Goal: Task Accomplishment & Management: Manage account settings

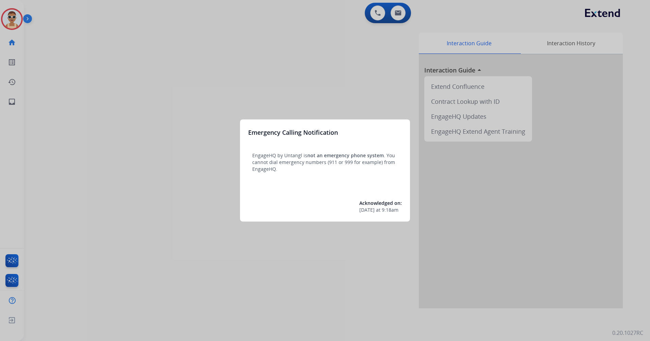
click at [175, 126] on div at bounding box center [325, 170] width 650 height 341
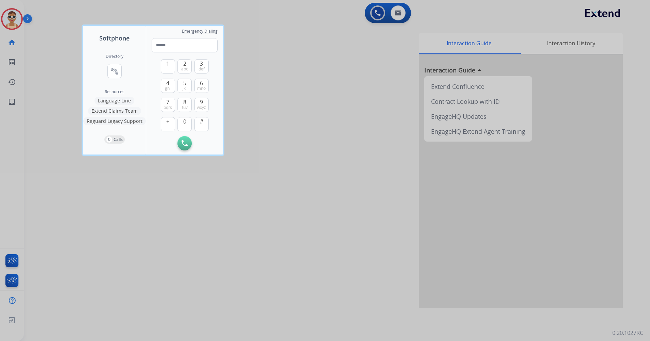
click at [188, 214] on div at bounding box center [325, 170] width 650 height 341
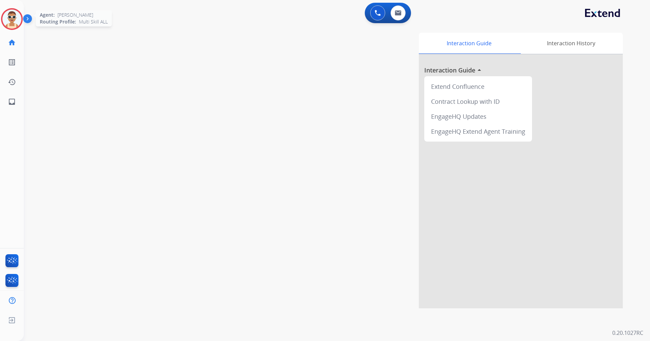
click at [17, 17] on img at bounding box center [11, 19] width 19 height 19
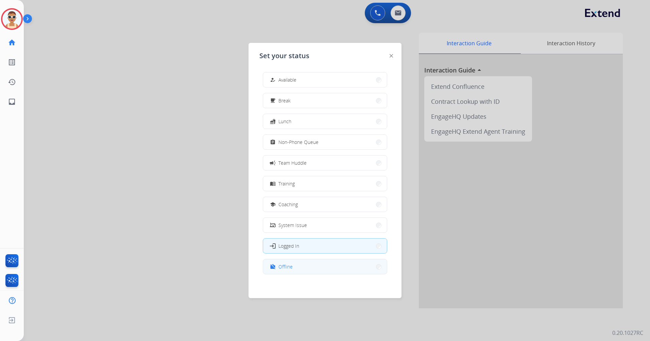
click at [293, 270] on button "work_off Offline" at bounding box center [325, 266] width 124 height 15
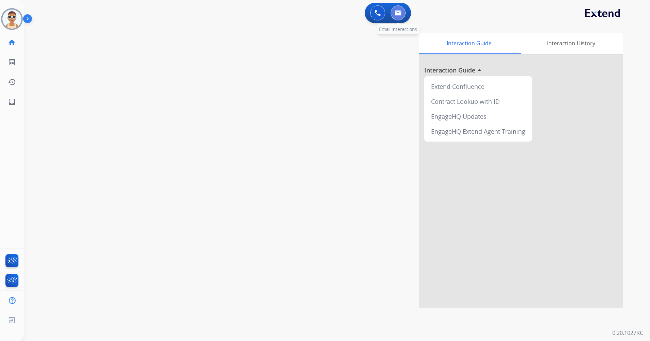
click at [401, 12] on img at bounding box center [398, 12] width 7 height 5
select select "**********"
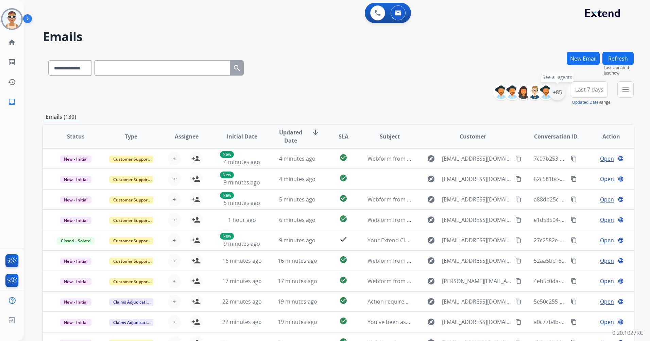
click at [560, 88] on div "+85" at bounding box center [557, 92] width 16 height 16
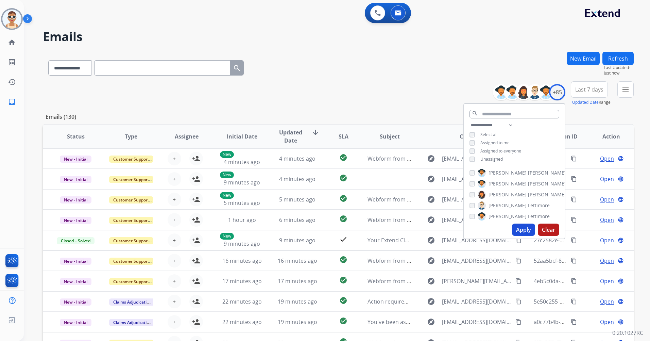
drag, startPoint x: 499, startPoint y: 142, endPoint x: 501, endPoint y: 162, distance: 20.5
click at [499, 141] on span "Assigned to me" at bounding box center [495, 143] width 29 height 6
drag, startPoint x: 517, startPoint y: 230, endPoint x: 511, endPoint y: 218, distance: 14.0
click at [517, 230] on button "Apply" at bounding box center [523, 230] width 23 height 12
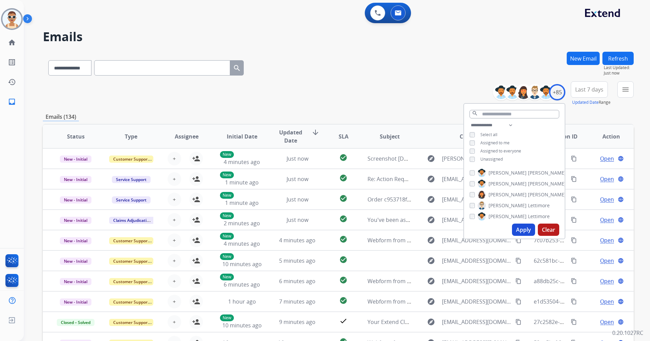
click at [583, 88] on span "Last 7 days" at bounding box center [590, 89] width 28 height 3
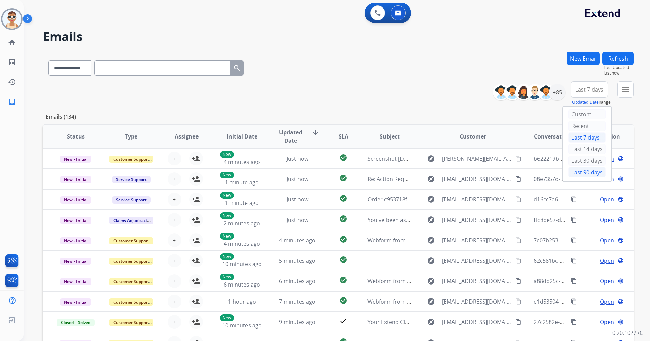
click at [577, 175] on div "Last 90 days" at bounding box center [587, 172] width 37 height 10
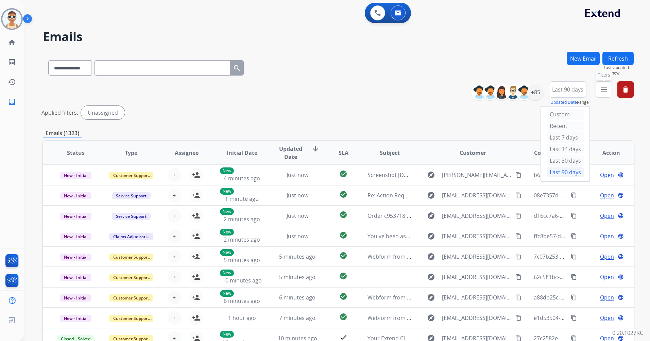
click at [604, 89] on mat-icon "menu" at bounding box center [604, 89] width 8 height 8
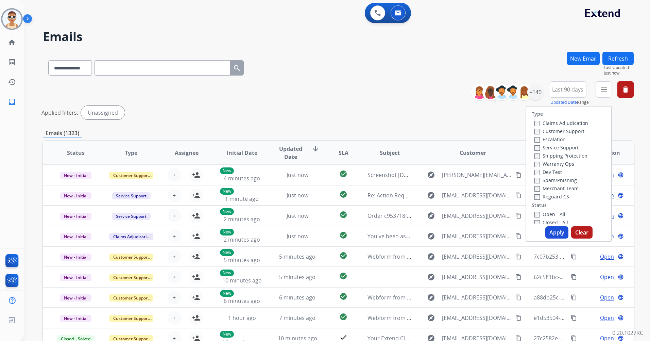
click at [573, 134] on label "Customer Support" at bounding box center [560, 131] width 50 height 6
click at [570, 158] on label "Shipping Protection" at bounding box center [561, 155] width 53 height 6
click at [554, 197] on label "Reguard CS" at bounding box center [552, 196] width 35 height 6
click at [556, 127] on label "New - Initial" at bounding box center [553, 128] width 36 height 6
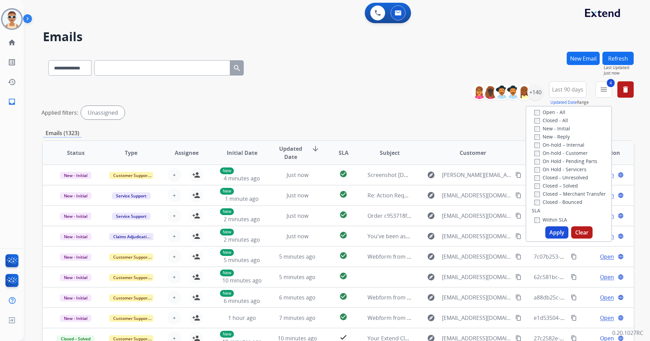
click at [557, 235] on button "Apply" at bounding box center [557, 232] width 23 height 12
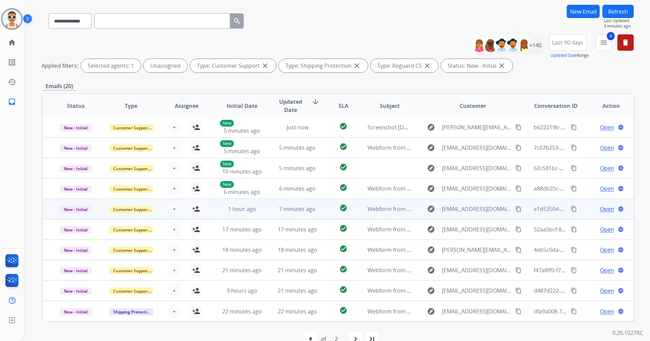
scroll to position [63, 0]
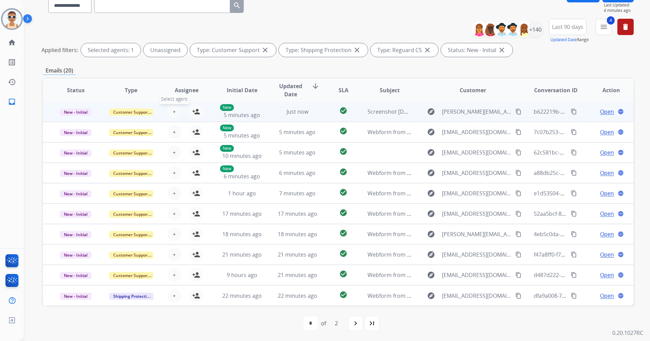
click at [173, 112] on span "+" at bounding box center [174, 112] width 3 height 8
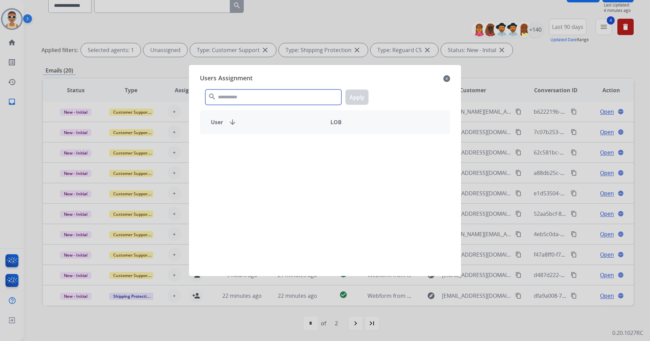
click at [275, 98] on input "text" at bounding box center [273, 96] width 136 height 15
type input "*"
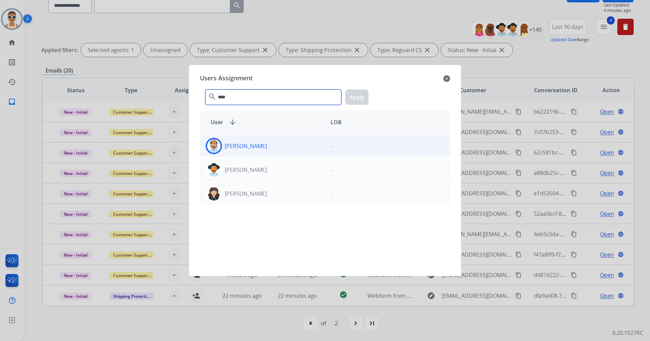
type input "****"
drag, startPoint x: 264, startPoint y: 149, endPoint x: 275, endPoint y: 144, distance: 12.6
click at [263, 149] on div "[PERSON_NAME]" at bounding box center [262, 146] width 125 height 16
click at [363, 97] on button "Apply" at bounding box center [357, 96] width 23 height 15
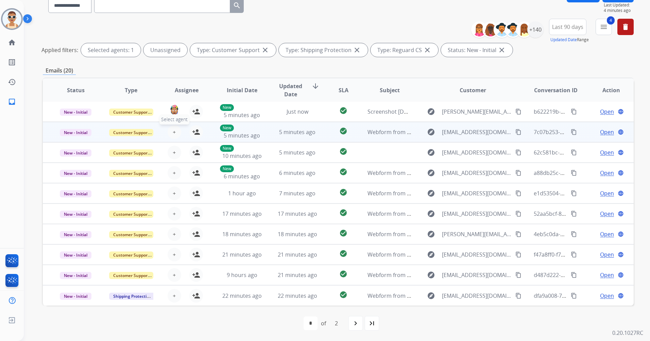
click at [175, 132] on button "+ Select agent" at bounding box center [175, 132] width 14 height 14
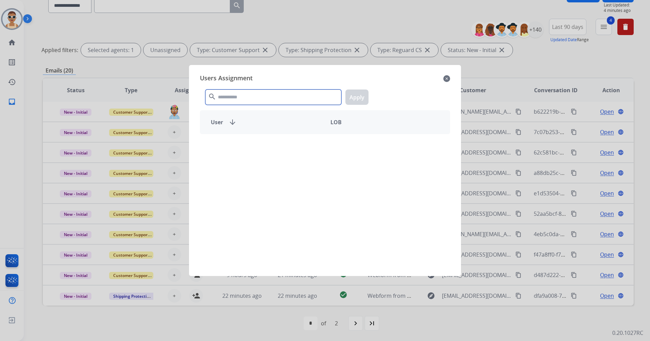
click at [258, 98] on input "text" at bounding box center [273, 96] width 136 height 15
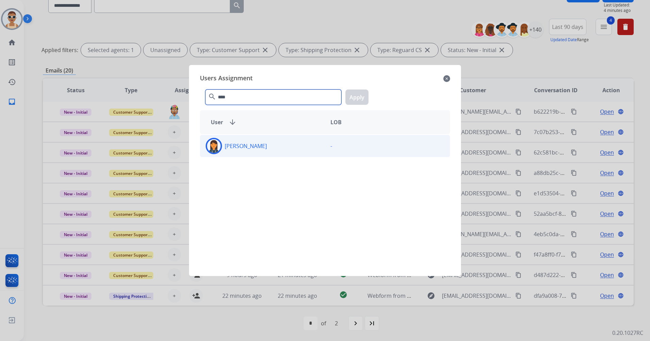
type input "****"
click at [275, 149] on div "[PERSON_NAME]" at bounding box center [262, 146] width 125 height 16
click at [364, 100] on button "Apply" at bounding box center [357, 96] width 23 height 15
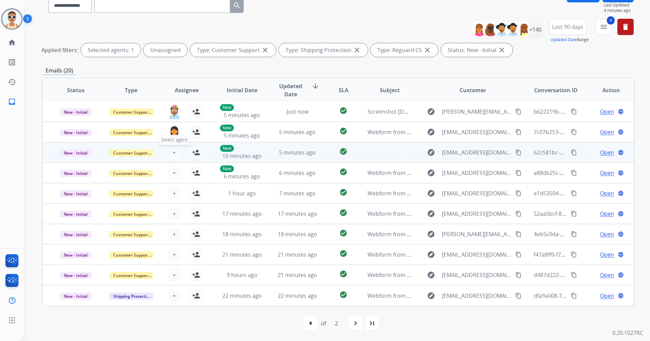
click at [170, 155] on button "+ Select agent" at bounding box center [175, 153] width 14 height 14
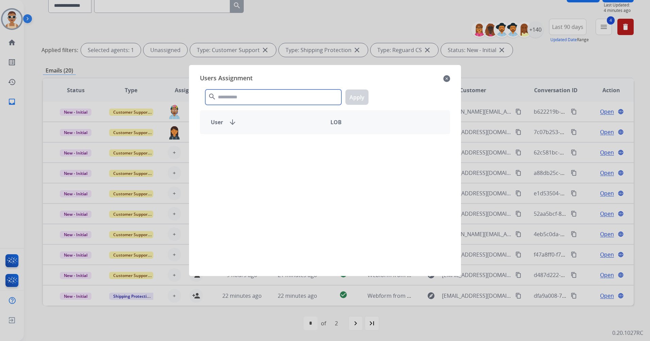
click at [245, 94] on input "text" at bounding box center [273, 96] width 136 height 15
type input "***"
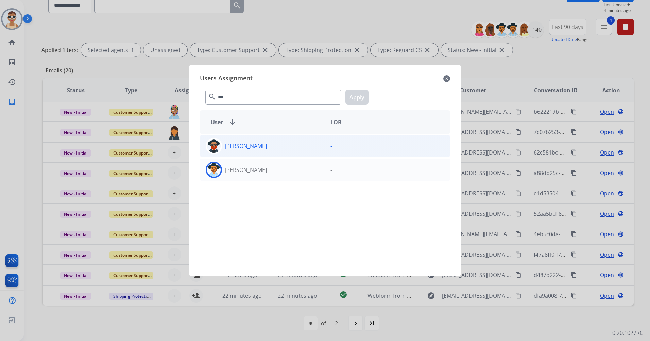
drag, startPoint x: 307, startPoint y: 167, endPoint x: 333, endPoint y: 146, distance: 33.9
click at [306, 167] on div "[PERSON_NAME]" at bounding box center [262, 170] width 125 height 16
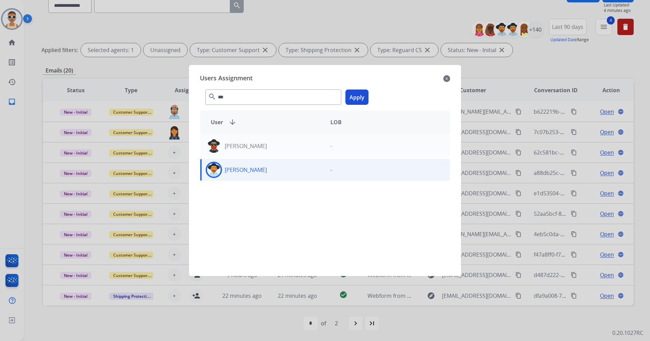
click at [363, 98] on button "Apply" at bounding box center [357, 96] width 23 height 15
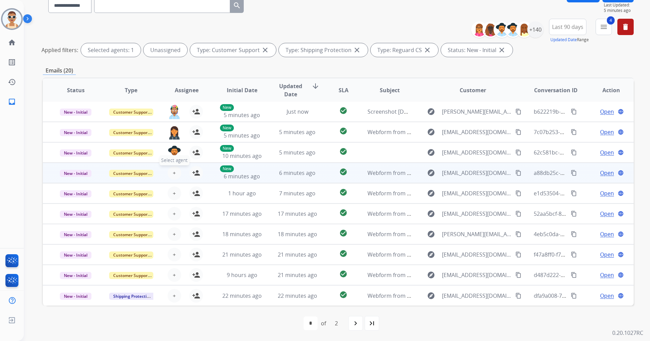
click at [175, 171] on button "+ Select agent" at bounding box center [175, 173] width 14 height 14
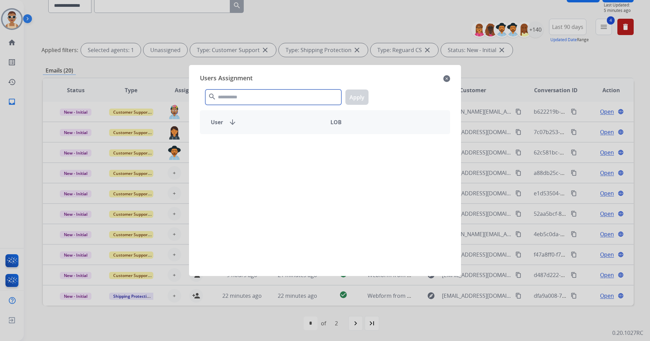
click at [249, 90] on input "text" at bounding box center [273, 96] width 136 height 15
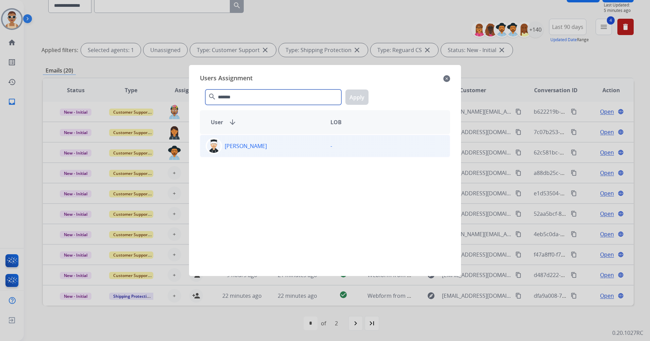
type input "*******"
click at [291, 143] on div "[PERSON_NAME]" at bounding box center [262, 146] width 125 height 16
click at [366, 96] on button "Apply" at bounding box center [357, 96] width 23 height 15
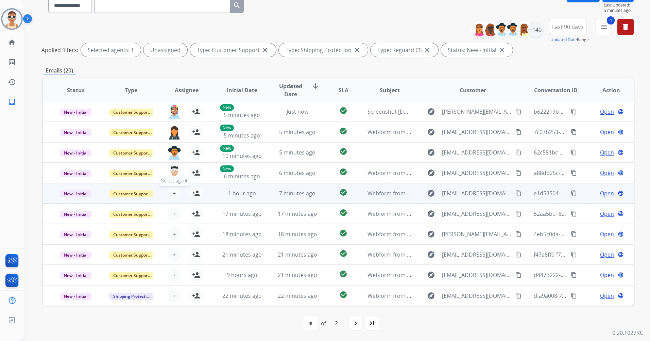
click at [176, 194] on button "+ Select agent" at bounding box center [175, 193] width 14 height 14
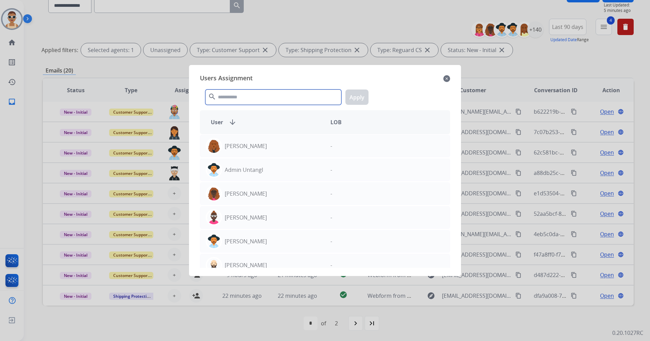
click at [240, 96] on input "text" at bounding box center [273, 96] width 136 height 15
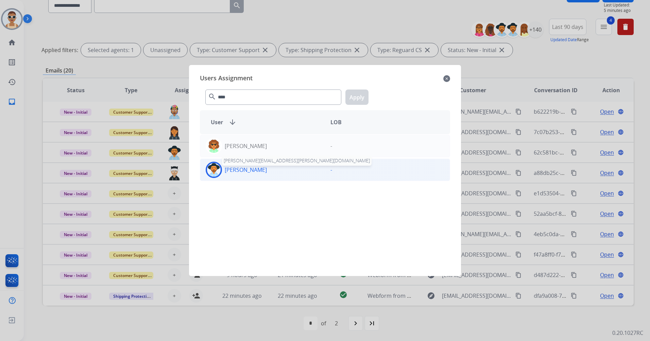
click at [267, 170] on p "[PERSON_NAME]" at bounding box center [246, 170] width 42 height 8
click at [264, 169] on p "[PERSON_NAME]" at bounding box center [246, 170] width 42 height 8
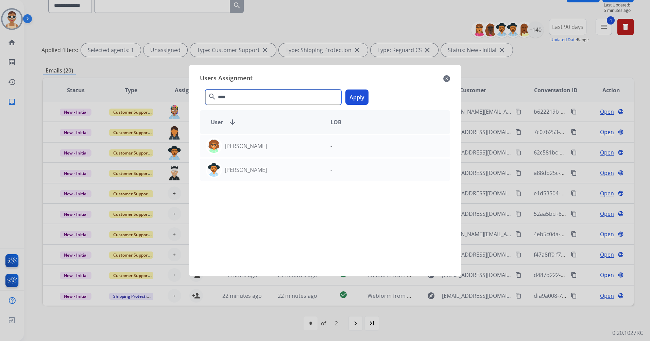
click at [244, 93] on input "****" at bounding box center [273, 96] width 136 height 15
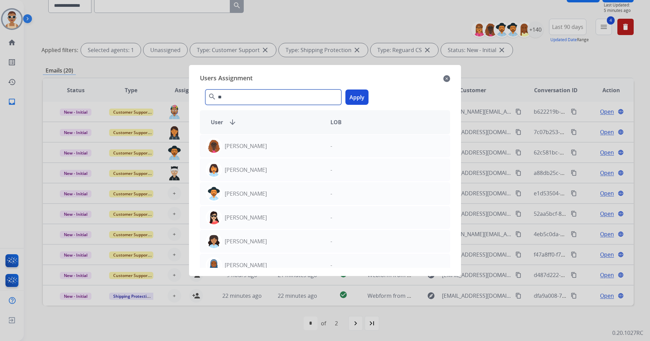
type input "*"
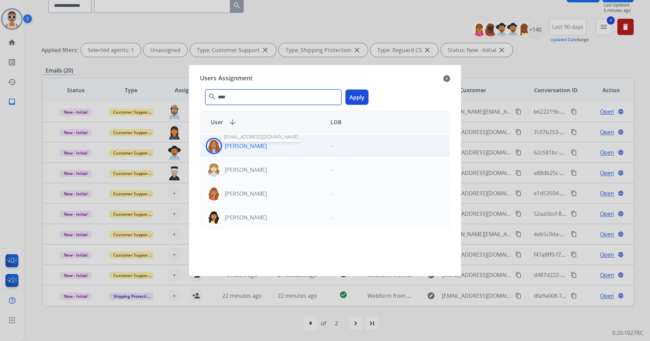
type input "****"
click at [252, 145] on p "[PERSON_NAME]" at bounding box center [246, 146] width 42 height 8
click at [361, 96] on button "Apply" at bounding box center [357, 96] width 23 height 15
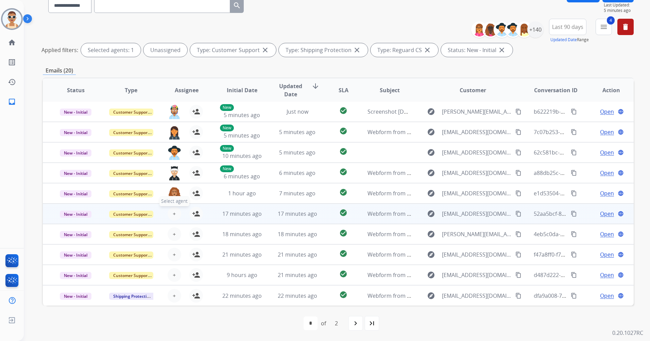
click at [168, 214] on button "+ Select agent" at bounding box center [175, 214] width 14 height 14
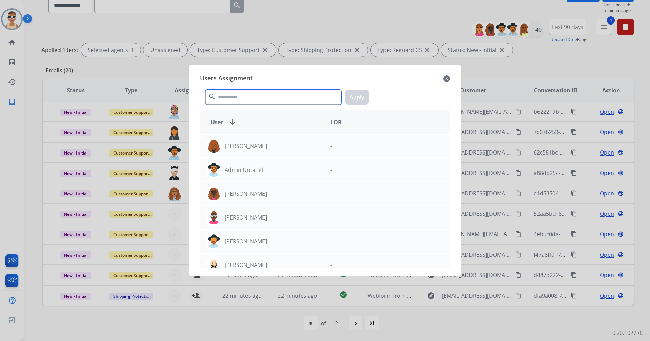
click at [228, 100] on input "text" at bounding box center [273, 96] width 136 height 15
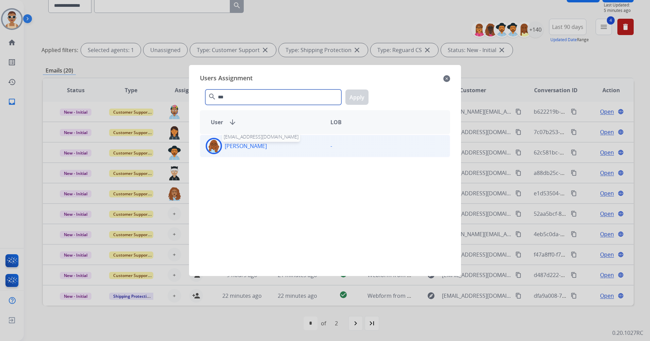
type input "***"
click at [246, 146] on p "[PERSON_NAME]" at bounding box center [246, 146] width 42 height 8
click at [353, 98] on button "Apply" at bounding box center [357, 96] width 23 height 15
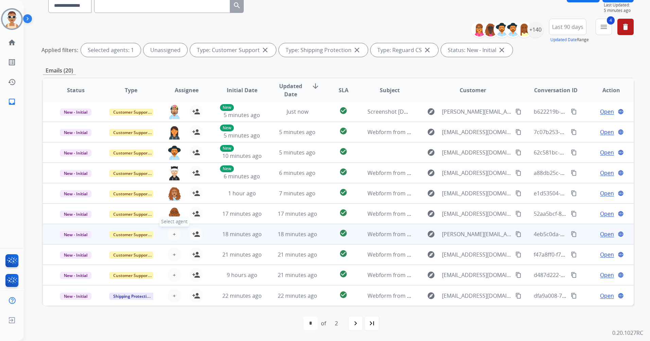
click at [173, 231] on span "+" at bounding box center [174, 234] width 3 height 8
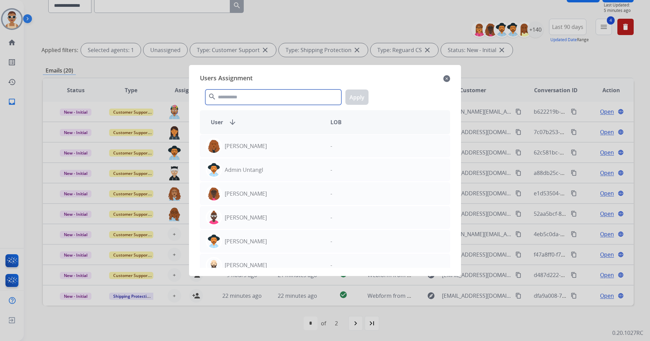
click at [279, 97] on input "text" at bounding box center [273, 96] width 136 height 15
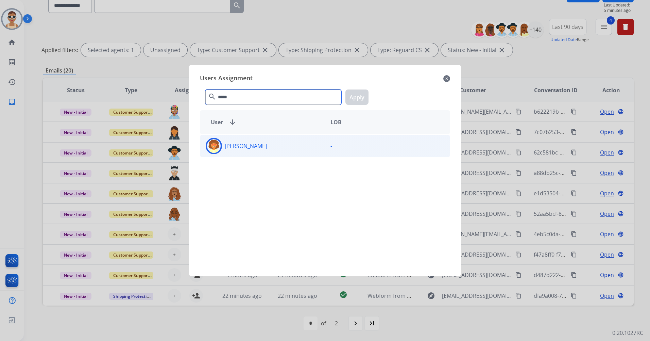
type input "*****"
click at [281, 135] on div "Users Assignment close ***** search Apply User arrow_downward LOB [PERSON_NAME]…" at bounding box center [325, 170] width 261 height 200
drag, startPoint x: 281, startPoint y: 135, endPoint x: 301, endPoint y: 149, distance: 25.1
click at [300, 150] on div "[PERSON_NAME]" at bounding box center [262, 146] width 125 height 16
click at [361, 98] on button "Apply" at bounding box center [357, 96] width 23 height 15
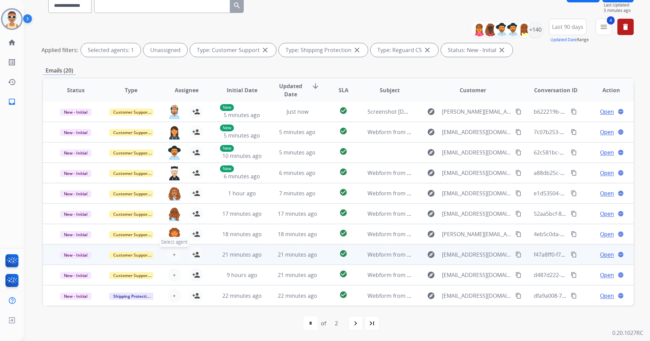
click at [174, 254] on span "+" at bounding box center [174, 254] width 3 height 8
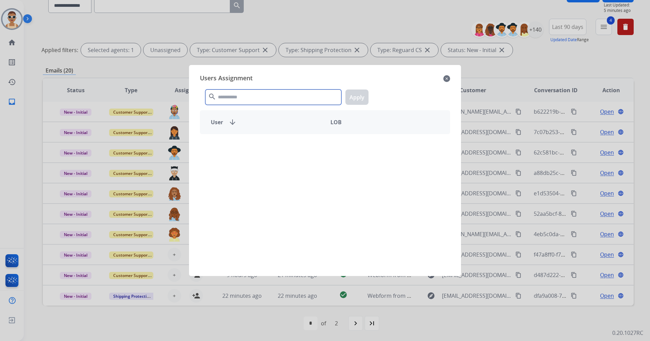
click at [247, 97] on input "text" at bounding box center [273, 96] width 136 height 15
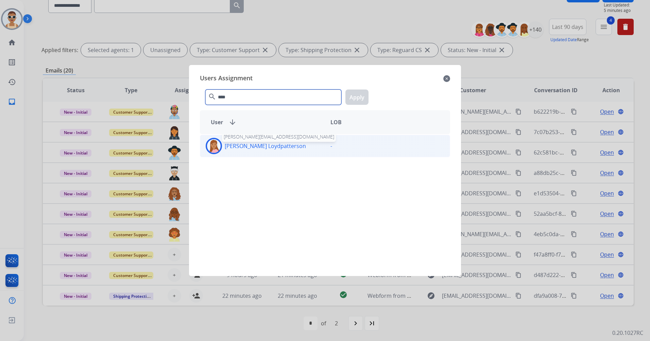
type input "****"
click at [272, 148] on p "[PERSON_NAME] Loydpatterson" at bounding box center [265, 146] width 81 height 8
click at [355, 100] on button "Apply" at bounding box center [357, 96] width 23 height 15
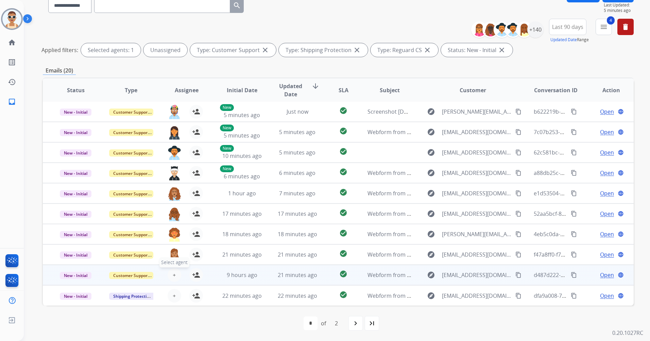
click at [169, 276] on button "+ Select agent" at bounding box center [175, 275] width 14 height 14
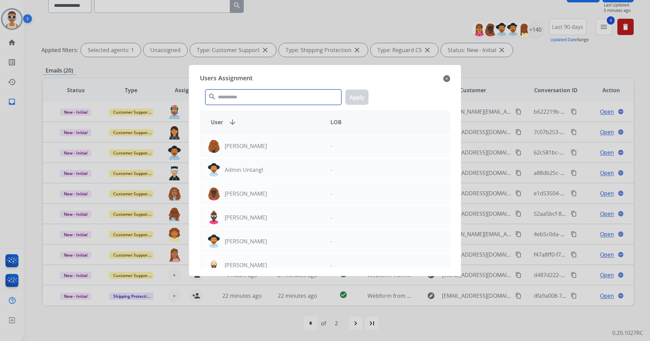
click at [228, 98] on input "text" at bounding box center [273, 96] width 136 height 15
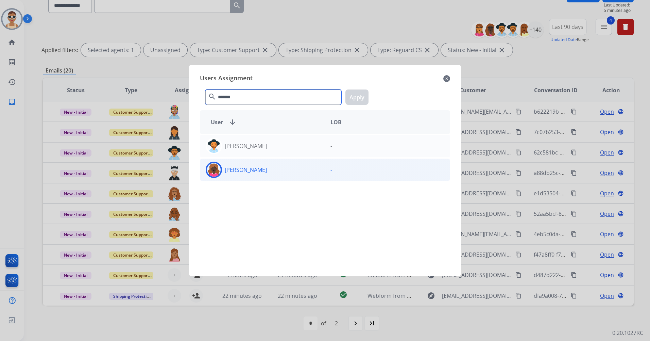
type input "*******"
click at [260, 174] on div "[PERSON_NAME]" at bounding box center [262, 170] width 125 height 16
click at [358, 101] on button "Apply" at bounding box center [357, 96] width 23 height 15
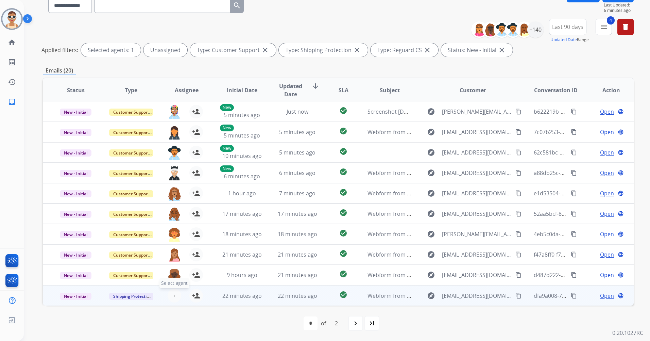
click at [174, 297] on span "+" at bounding box center [174, 296] width 3 height 8
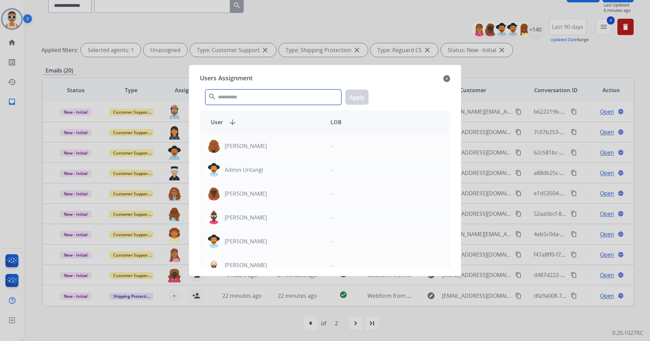
click at [251, 96] on input "text" at bounding box center [273, 96] width 136 height 15
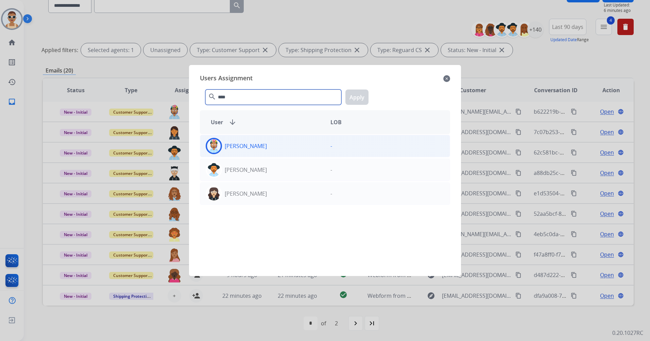
type input "****"
click at [276, 151] on div "[PERSON_NAME]" at bounding box center [262, 146] width 125 height 16
click at [350, 104] on button "Apply" at bounding box center [357, 96] width 23 height 15
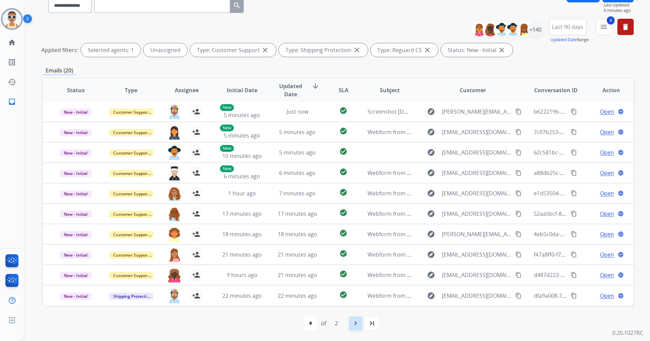
click at [356, 325] on mat-icon "navigate_next" at bounding box center [356, 323] width 8 height 8
select select "*"
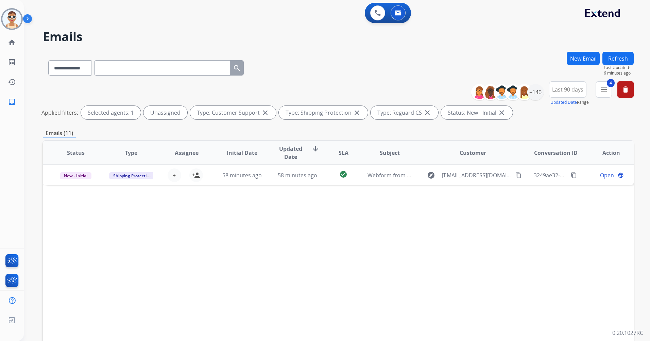
scroll to position [0, 0]
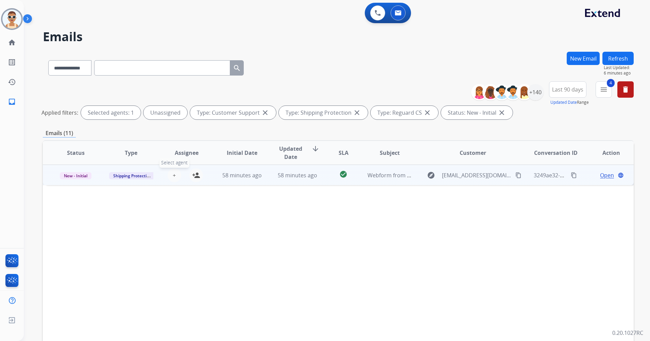
click at [173, 177] on span "+" at bounding box center [174, 175] width 3 height 8
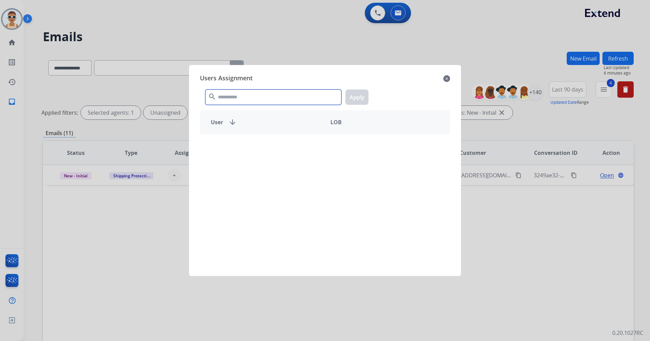
click at [233, 94] on input "text" at bounding box center [273, 96] width 136 height 15
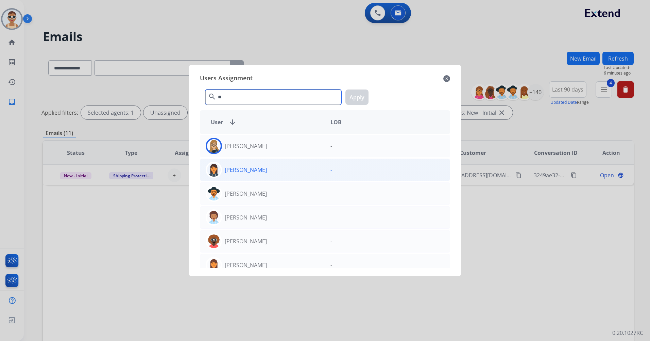
type input "**"
click at [260, 166] on p "[PERSON_NAME]" at bounding box center [246, 170] width 42 height 8
click at [351, 95] on button "Apply" at bounding box center [357, 96] width 23 height 15
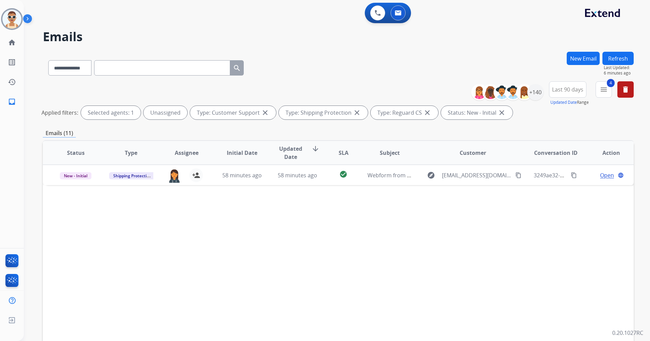
click at [627, 53] on button "Refresh" at bounding box center [618, 58] width 31 height 13
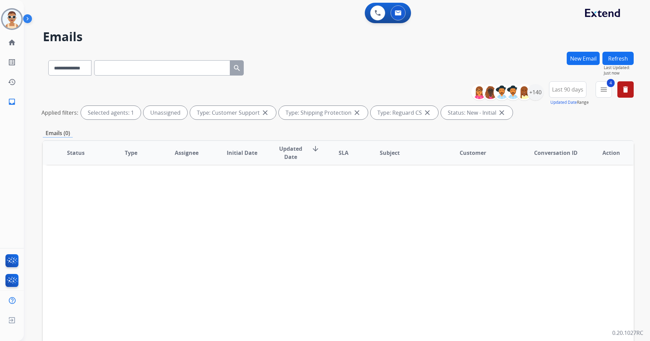
click at [622, 59] on button "Refresh" at bounding box center [618, 58] width 31 height 13
click at [376, 14] on img at bounding box center [378, 13] width 6 height 6
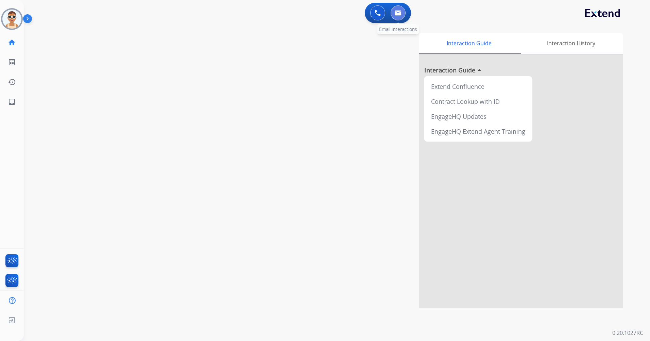
click at [401, 12] on button at bounding box center [398, 12] width 15 height 15
select select "**********"
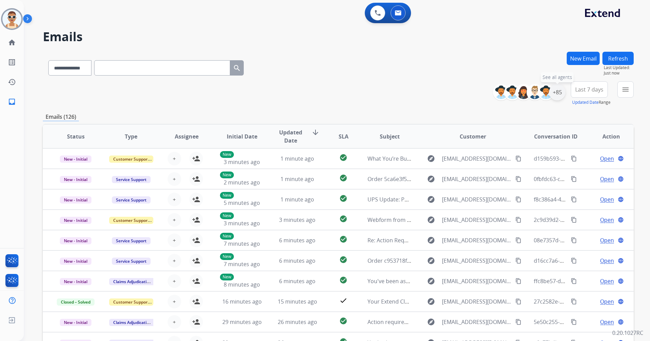
click at [554, 89] on div "+85" at bounding box center [557, 92] width 16 height 16
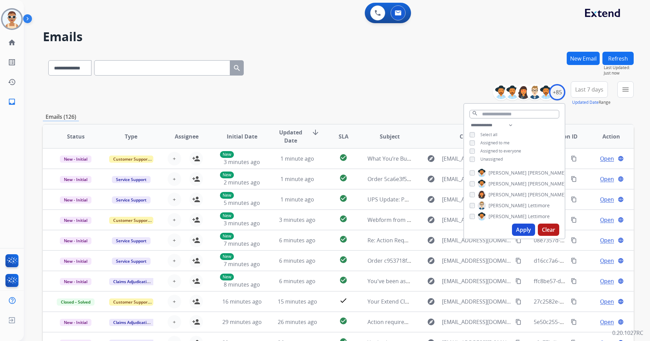
click at [503, 143] on span "Assigned to me" at bounding box center [495, 143] width 29 height 6
click at [521, 229] on button "Apply" at bounding box center [523, 230] width 23 height 12
click at [579, 88] on span "Last 7 days" at bounding box center [590, 89] width 28 height 3
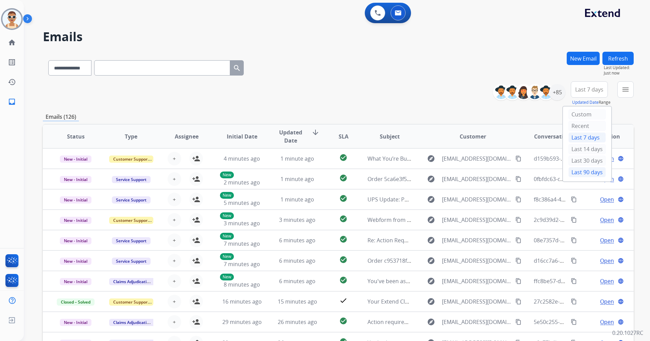
click at [573, 171] on div "Last 90 days" at bounding box center [587, 172] width 37 height 10
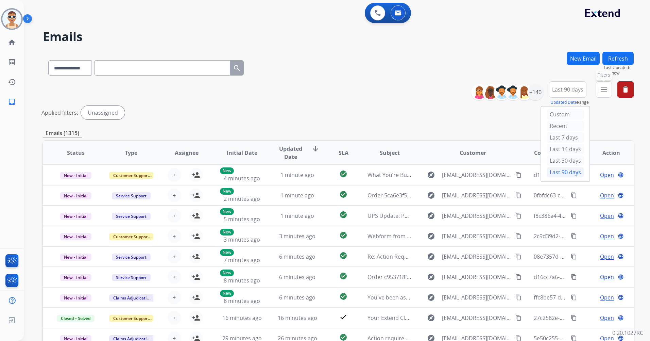
click at [604, 87] on mat-icon "menu" at bounding box center [604, 89] width 8 height 8
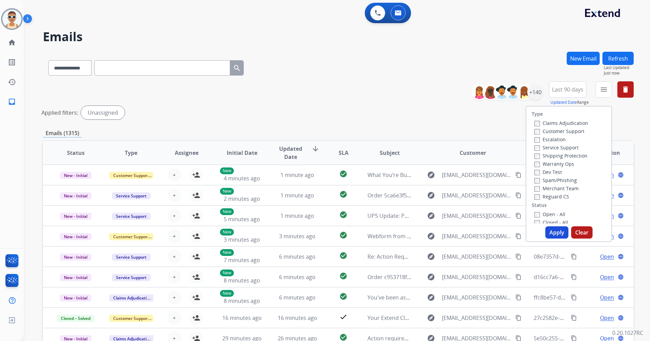
click at [578, 130] on label "Customer Support" at bounding box center [560, 131] width 50 height 6
click at [570, 158] on label "Shipping Protection" at bounding box center [561, 155] width 53 height 6
click at [560, 196] on label "Reguard CS" at bounding box center [552, 196] width 35 height 6
click at [558, 128] on label "New - Initial" at bounding box center [553, 128] width 36 height 6
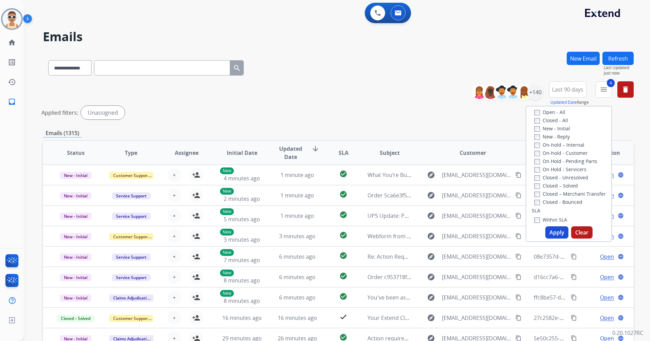
click at [555, 231] on button "Apply" at bounding box center [557, 232] width 23 height 12
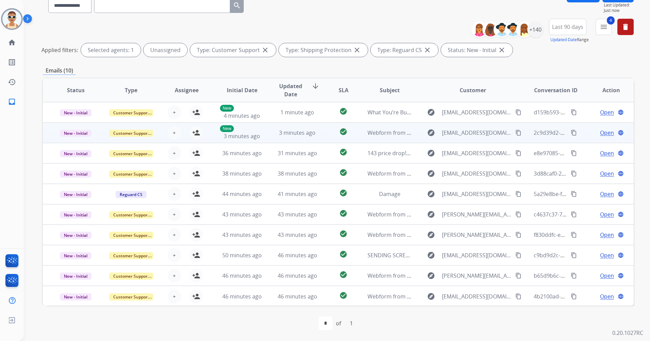
scroll to position [1, 0]
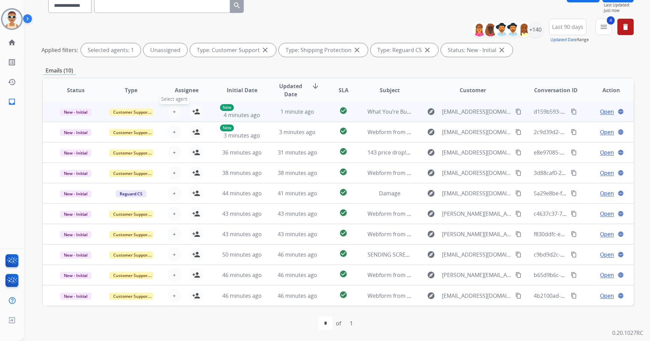
click at [173, 111] on span "+" at bounding box center [174, 112] width 3 height 8
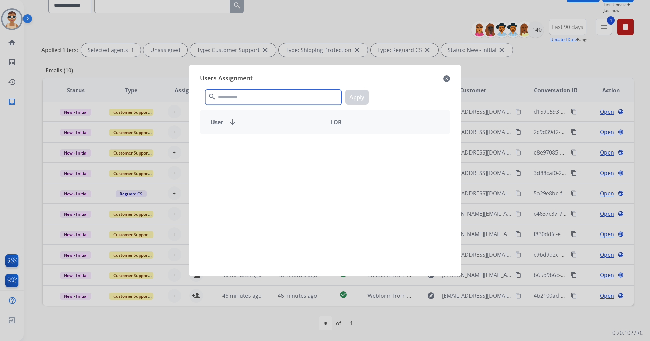
click at [247, 100] on input "text" at bounding box center [273, 96] width 136 height 15
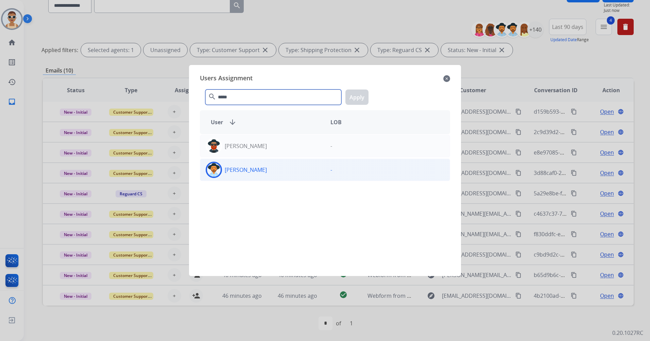
type input "*****"
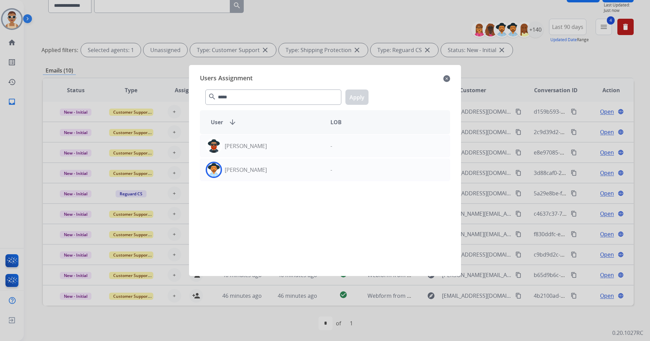
drag, startPoint x: 272, startPoint y: 166, endPoint x: 361, endPoint y: 130, distance: 96.4
click at [272, 167] on div "[PERSON_NAME]" at bounding box center [262, 170] width 125 height 16
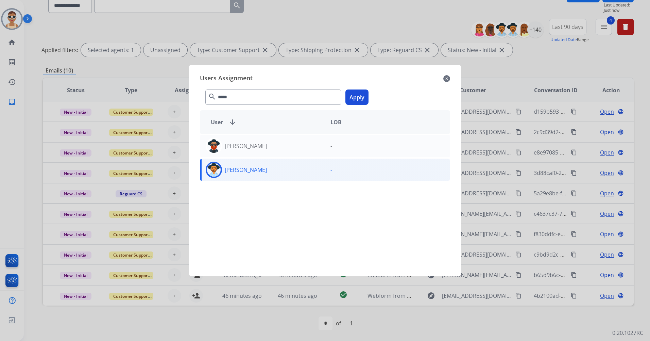
click at [366, 99] on button "Apply" at bounding box center [357, 96] width 23 height 15
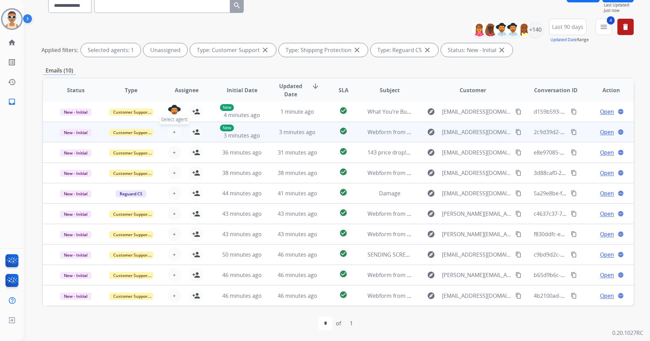
click at [173, 133] on span "+" at bounding box center [174, 132] width 3 height 8
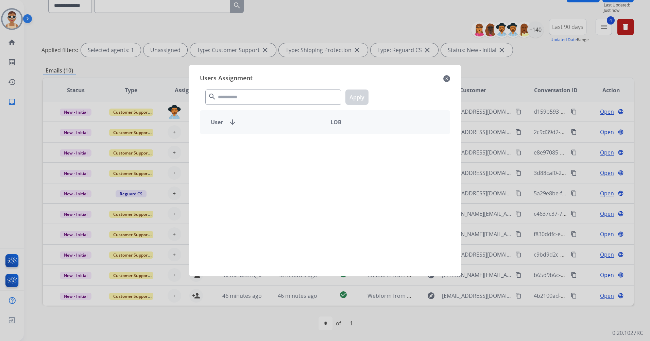
click at [248, 89] on div "search Apply" at bounding box center [325, 95] width 250 height 23
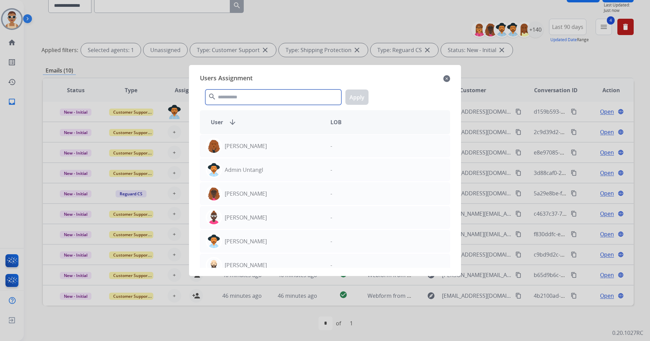
click at [247, 96] on input "text" at bounding box center [273, 96] width 136 height 15
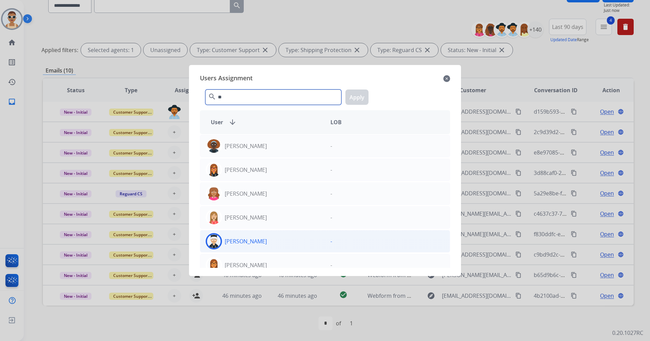
type input "**"
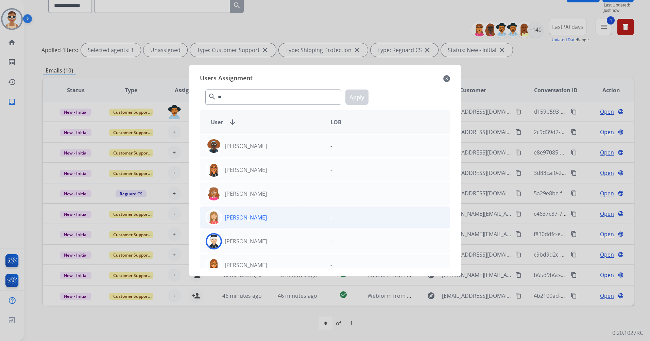
drag, startPoint x: 275, startPoint y: 239, endPoint x: 297, endPoint y: 226, distance: 26.4
click at [275, 239] on div "[PERSON_NAME]" at bounding box center [262, 241] width 125 height 16
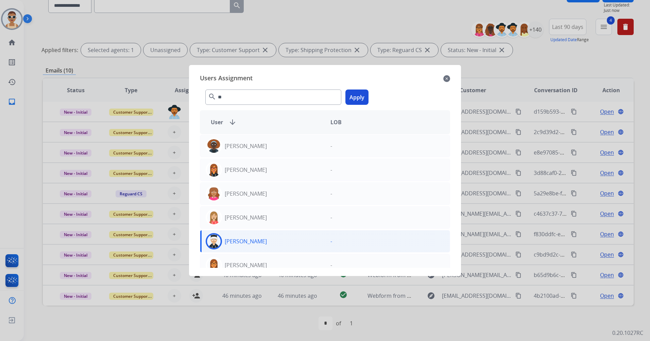
click at [357, 92] on button "Apply" at bounding box center [357, 96] width 23 height 15
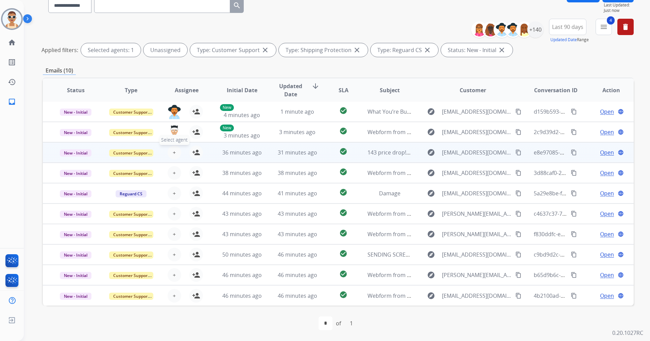
click at [175, 152] on button "+ Select agent" at bounding box center [175, 153] width 14 height 14
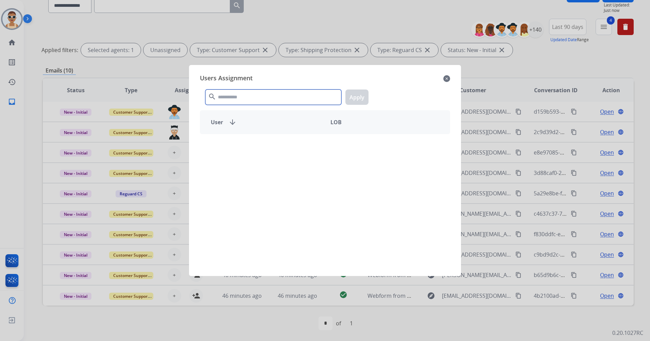
click at [270, 101] on input "text" at bounding box center [273, 96] width 136 height 15
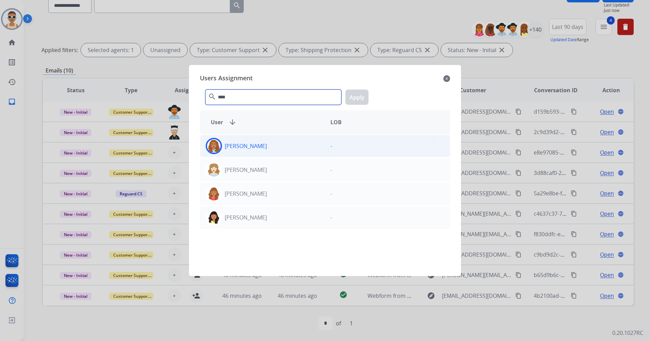
type input "****"
click at [283, 146] on div "[PERSON_NAME]" at bounding box center [262, 146] width 125 height 16
drag, startPoint x: 357, startPoint y: 95, endPoint x: 361, endPoint y: 96, distance: 4.1
click at [357, 95] on button "Apply" at bounding box center [357, 96] width 23 height 15
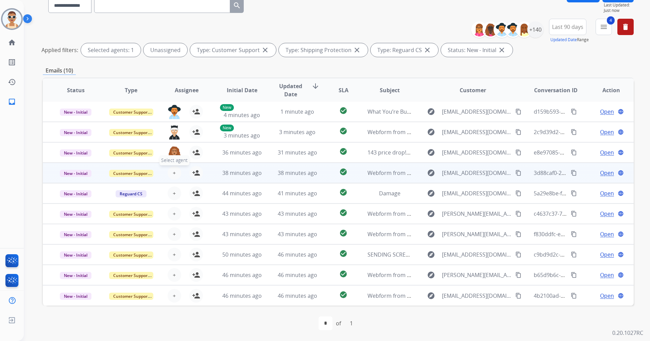
click at [174, 170] on span "+" at bounding box center [174, 173] width 3 height 8
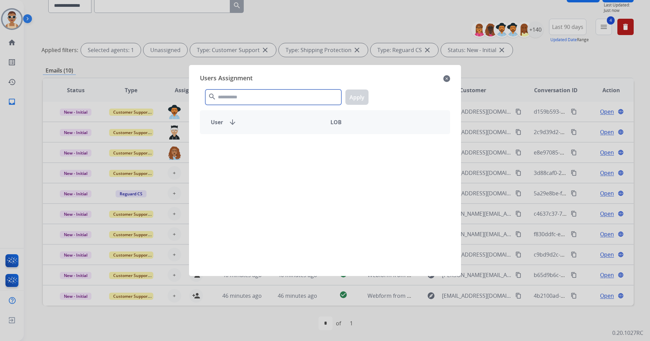
click at [272, 96] on input "text" at bounding box center [273, 96] width 136 height 15
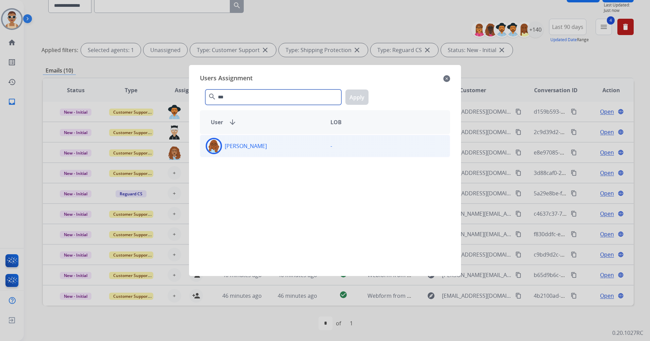
type input "***"
click at [283, 148] on div "[PERSON_NAME]" at bounding box center [262, 146] width 125 height 16
click at [354, 98] on button "Apply" at bounding box center [357, 96] width 23 height 15
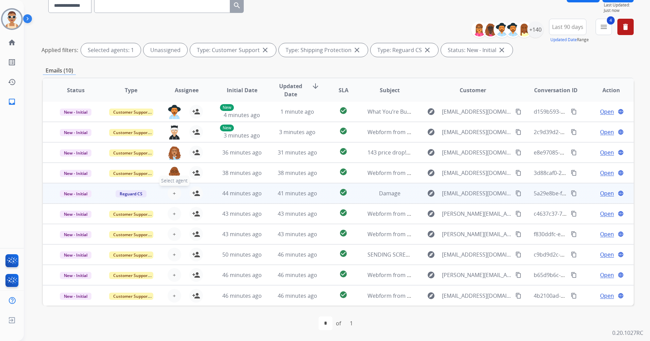
click at [175, 193] on span "+" at bounding box center [174, 193] width 3 height 8
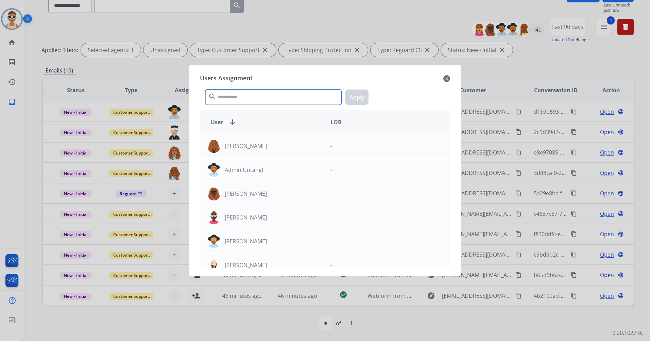
click at [281, 99] on input "text" at bounding box center [273, 96] width 136 height 15
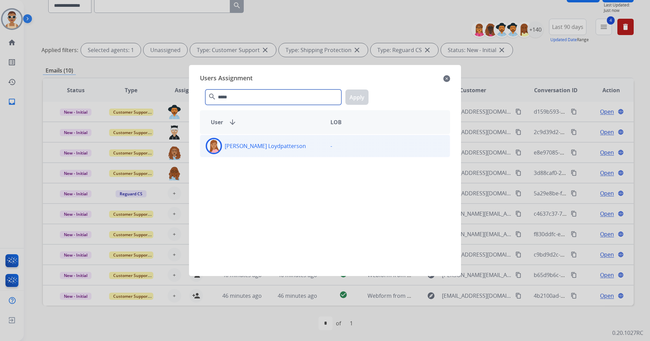
type input "*****"
click at [310, 146] on div "[PERSON_NAME] Loydpatterson" at bounding box center [262, 146] width 125 height 16
click at [356, 89] on div "***** search Apply" at bounding box center [325, 95] width 250 height 23
click at [357, 95] on button "Apply" at bounding box center [357, 96] width 23 height 15
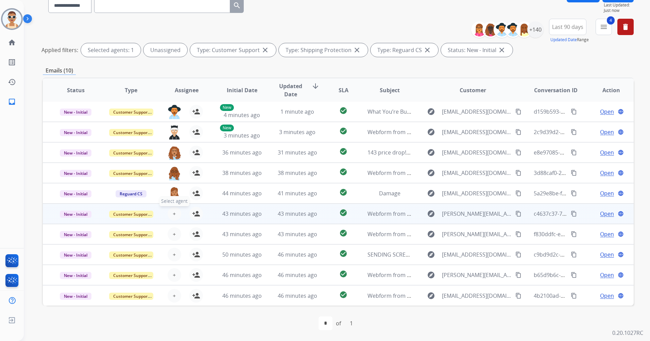
click at [174, 213] on span "+" at bounding box center [174, 214] width 3 height 8
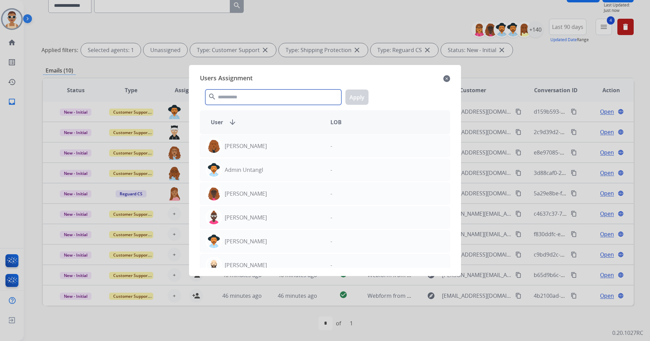
click at [239, 101] on input "text" at bounding box center [273, 96] width 136 height 15
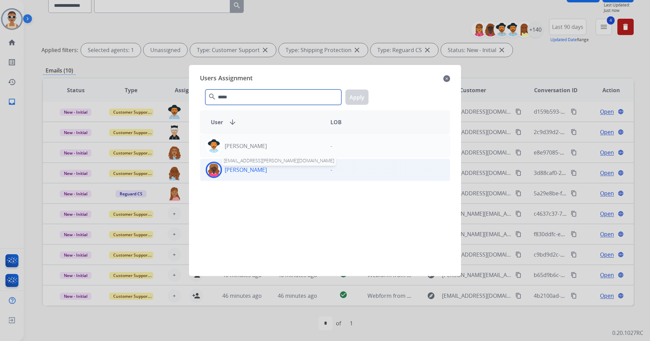
type input "*****"
click at [255, 171] on p "[PERSON_NAME]" at bounding box center [246, 170] width 42 height 8
click at [357, 94] on button "Apply" at bounding box center [357, 96] width 23 height 15
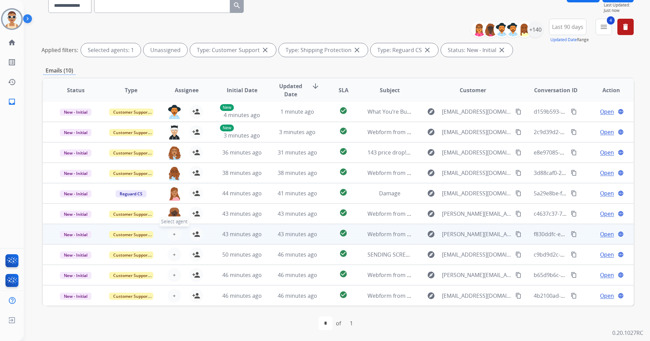
click at [173, 231] on span "+" at bounding box center [174, 234] width 3 height 8
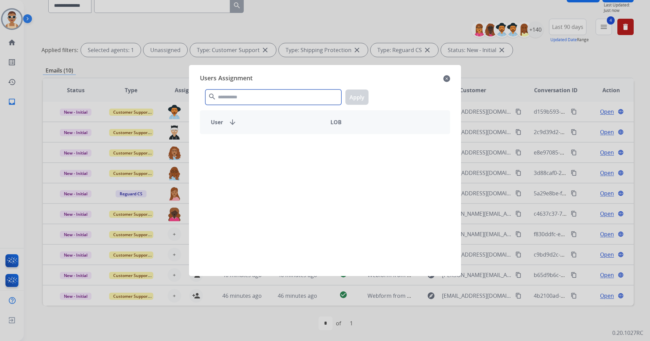
click at [237, 97] on input "text" at bounding box center [273, 96] width 136 height 15
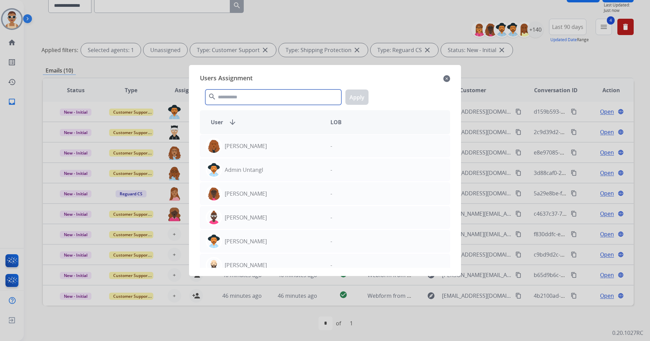
type input "*"
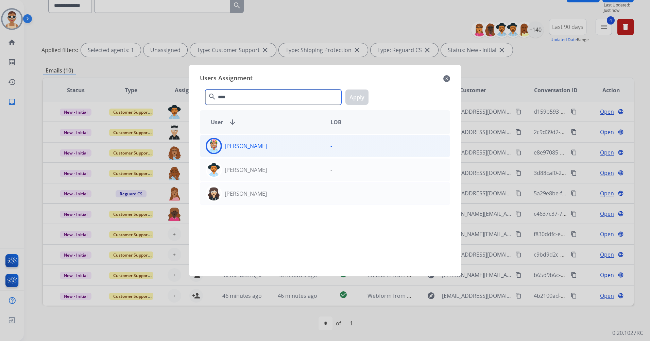
type input "****"
click at [268, 148] on div "[PERSON_NAME]" at bounding box center [262, 146] width 125 height 16
click at [362, 97] on button "Apply" at bounding box center [357, 96] width 23 height 15
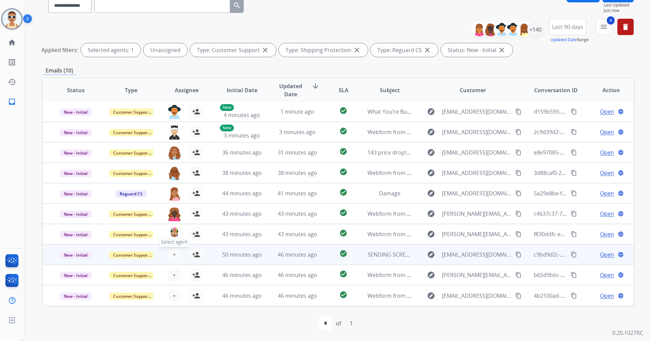
click at [173, 256] on span "+" at bounding box center [174, 254] width 3 height 8
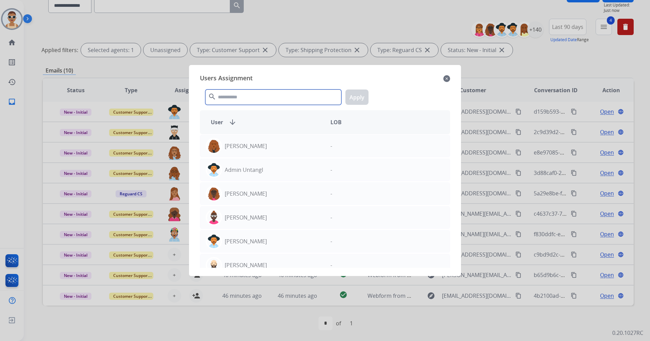
click at [238, 97] on input "text" at bounding box center [273, 96] width 136 height 15
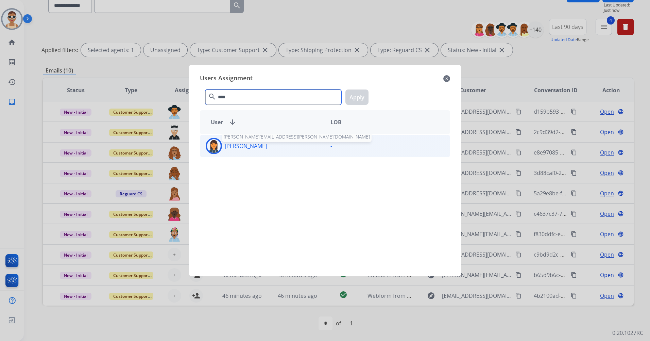
type input "****"
click at [267, 146] on p "[PERSON_NAME]" at bounding box center [246, 146] width 42 height 8
click at [353, 92] on button "Apply" at bounding box center [357, 96] width 23 height 15
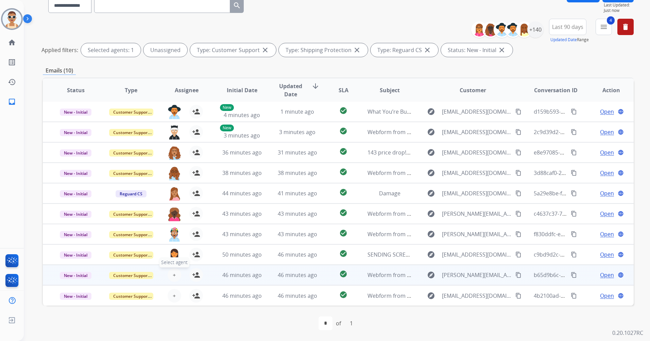
click at [173, 276] on span "+" at bounding box center [174, 275] width 3 height 8
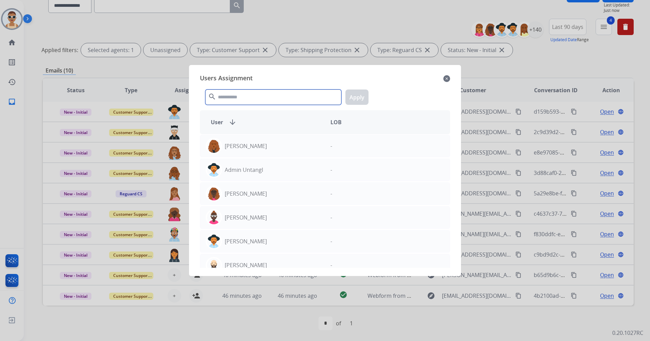
click at [234, 95] on input "text" at bounding box center [273, 96] width 136 height 15
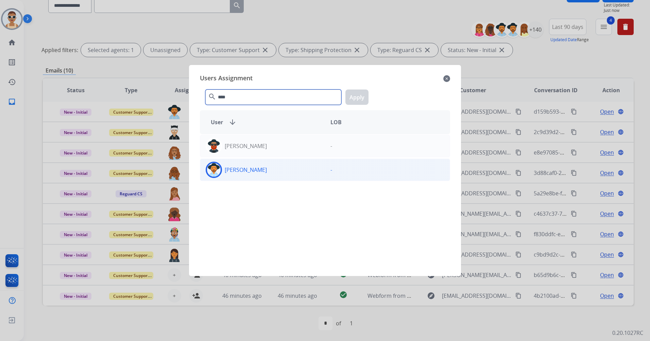
type input "****"
click at [264, 176] on div "[PERSON_NAME]" at bounding box center [262, 170] width 125 height 16
click at [353, 95] on button "Apply" at bounding box center [357, 96] width 23 height 15
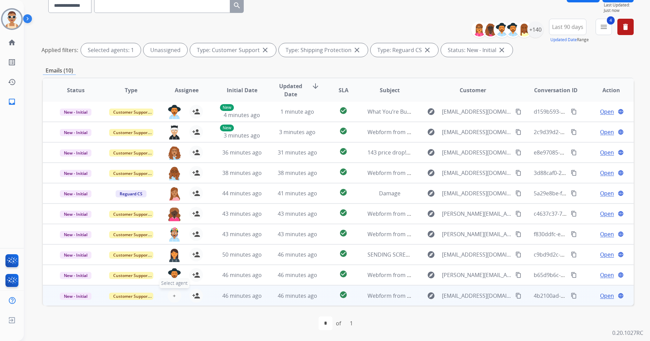
click at [176, 294] on button "+ Select agent" at bounding box center [175, 296] width 14 height 14
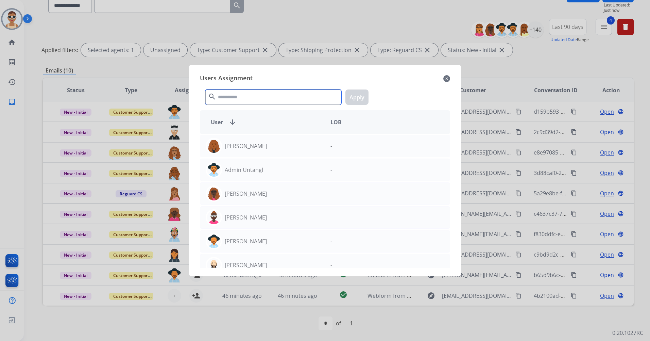
click at [243, 97] on input "text" at bounding box center [273, 96] width 136 height 15
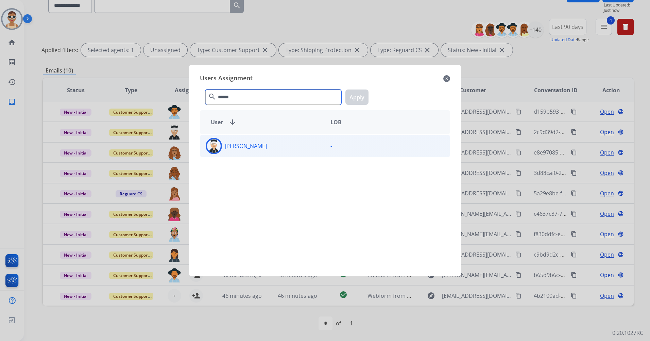
type input "******"
click at [273, 147] on div "[PERSON_NAME]" at bounding box center [262, 146] width 125 height 16
click at [356, 101] on button "Apply" at bounding box center [357, 96] width 23 height 15
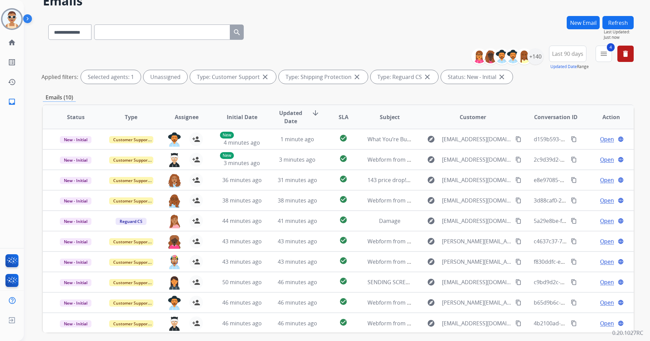
scroll to position [0, 0]
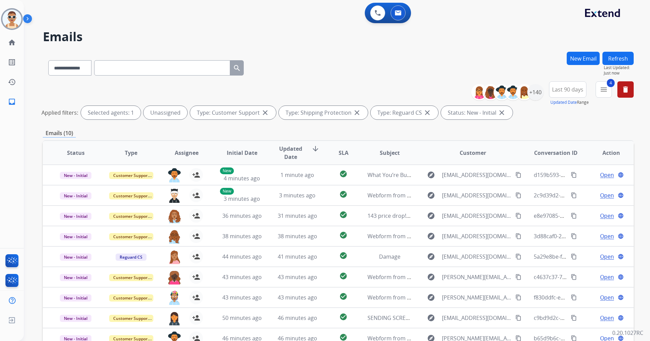
click at [625, 57] on button "Refresh" at bounding box center [618, 58] width 31 height 13
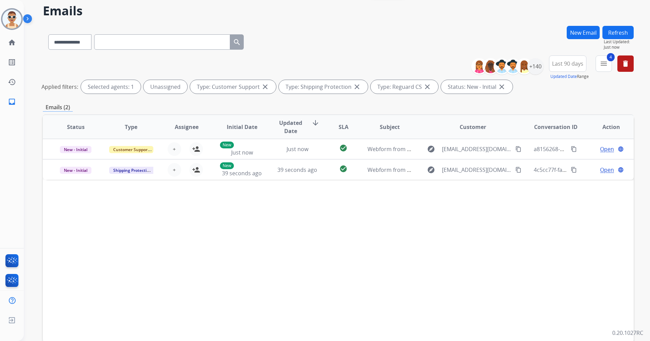
scroll to position [63, 0]
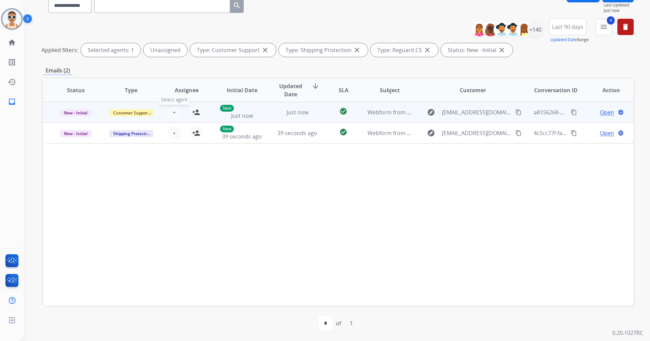
click at [170, 114] on button "+ Select agent" at bounding box center [175, 112] width 14 height 14
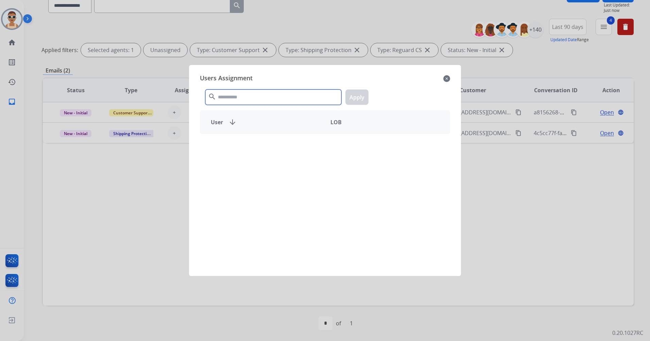
click at [267, 95] on input "text" at bounding box center [273, 96] width 136 height 15
type input "***"
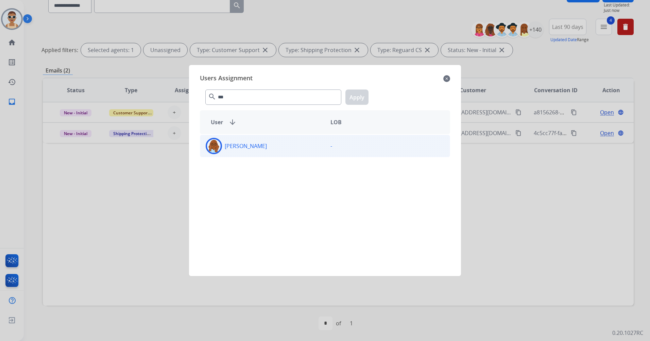
click at [262, 150] on div "[PERSON_NAME]" at bounding box center [262, 146] width 125 height 16
click at [356, 96] on button "Apply" at bounding box center [357, 96] width 23 height 15
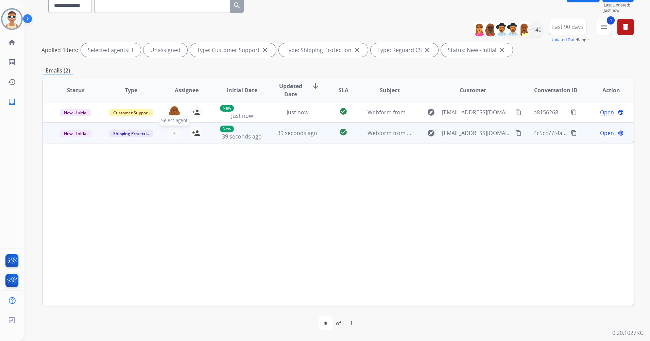
click at [168, 135] on button "+ Select agent" at bounding box center [175, 133] width 14 height 14
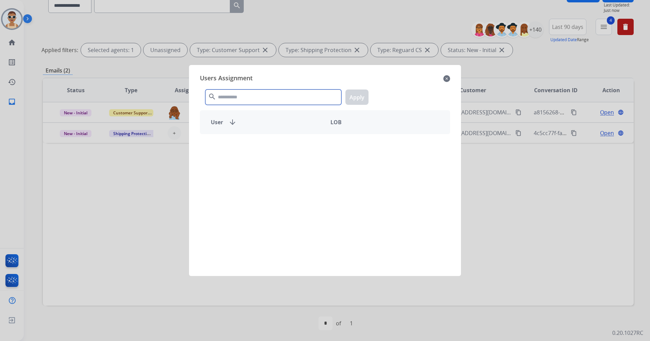
click at [245, 93] on input "text" at bounding box center [273, 96] width 136 height 15
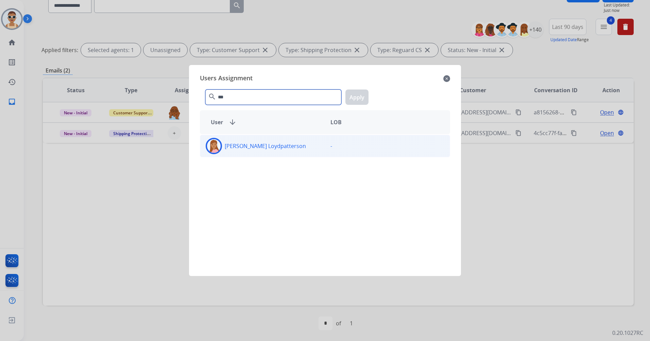
type input "***"
click at [286, 139] on div "[PERSON_NAME] Loydpatterson" at bounding box center [262, 146] width 125 height 16
click at [359, 98] on button "Apply" at bounding box center [357, 96] width 23 height 15
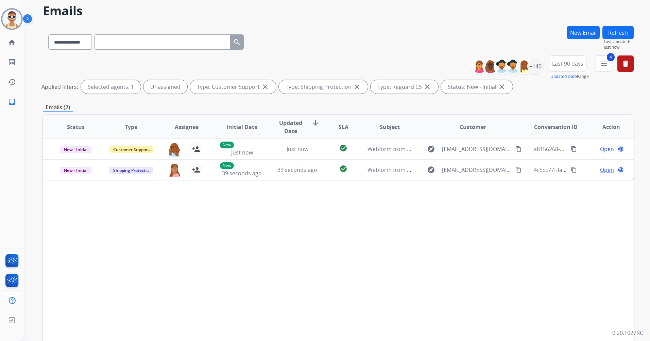
scroll to position [0, 0]
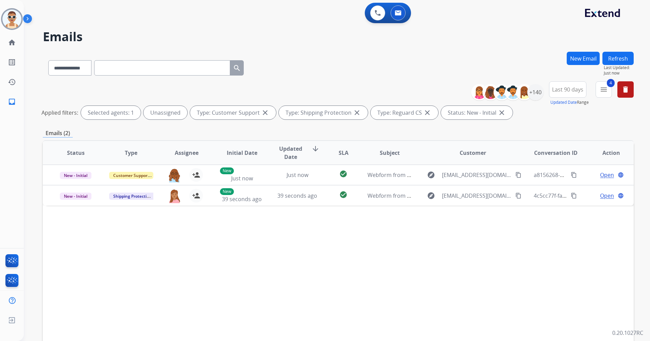
click at [619, 58] on button "Refresh" at bounding box center [618, 58] width 31 height 13
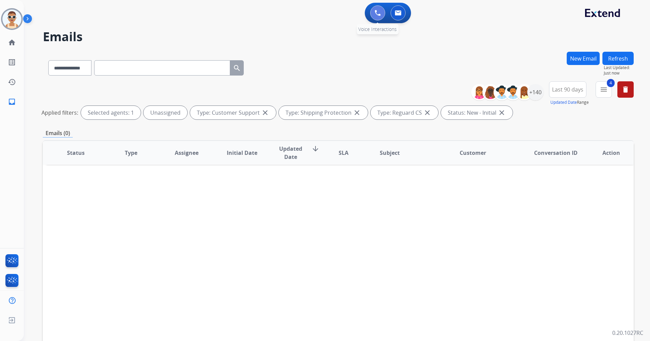
click at [378, 11] on img at bounding box center [378, 13] width 6 height 6
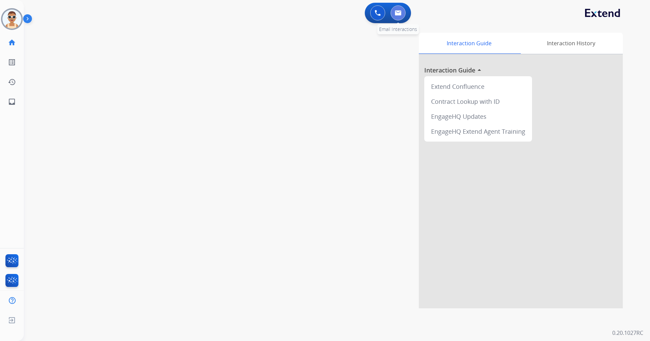
click at [397, 12] on img at bounding box center [398, 12] width 7 height 5
select select "**********"
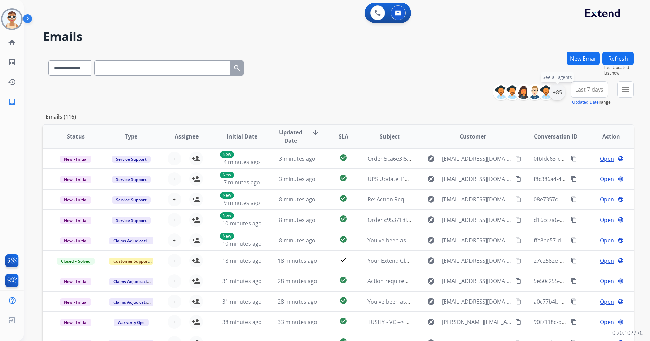
click at [559, 95] on div "+85" at bounding box center [557, 92] width 16 height 16
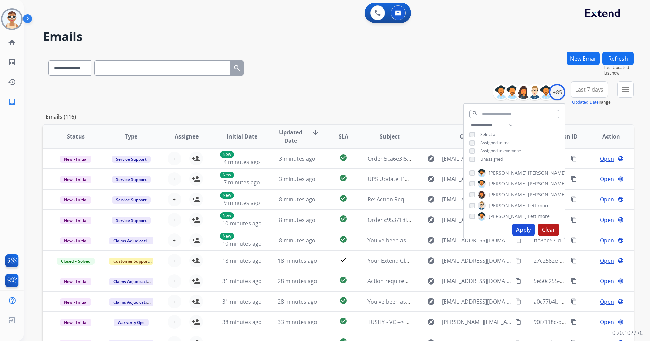
click at [492, 156] on span "Unassigned" at bounding box center [492, 159] width 22 height 6
click at [488, 144] on span "Assigned to me" at bounding box center [495, 143] width 29 height 6
drag, startPoint x: 510, startPoint y: 120, endPoint x: 510, endPoint y: 123, distance: 3.5
click at [510, 120] on div "search" at bounding box center [514, 112] width 101 height 17
click at [507, 124] on select "**********" at bounding box center [493, 125] width 47 height 8
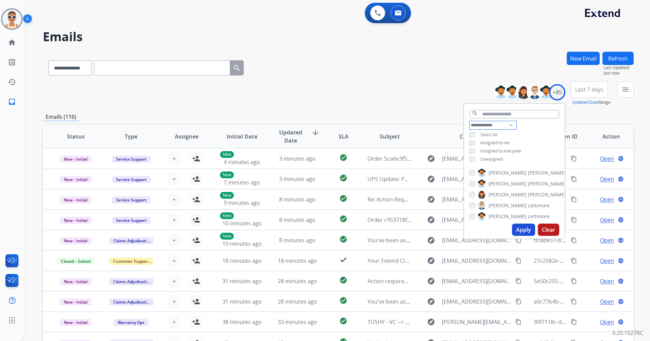
select select "**********"
click at [470, 121] on select "**********" at bounding box center [493, 125] width 47 height 8
click at [513, 143] on span "Assigned to everyone" at bounding box center [501, 143] width 41 height 6
click at [522, 228] on button "Apply" at bounding box center [523, 230] width 23 height 12
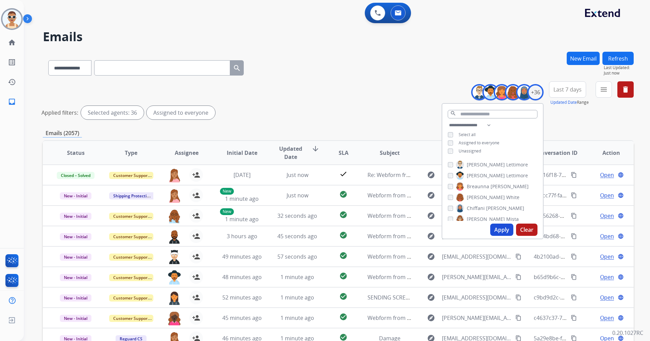
click at [560, 89] on span "Last 7 days" at bounding box center [568, 89] width 28 height 3
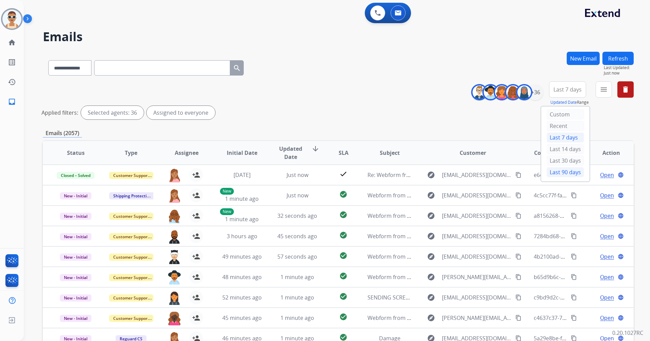
click at [559, 173] on div "Last 90 days" at bounding box center [565, 172] width 37 height 10
click at [602, 96] on button "menu Filters" at bounding box center [604, 89] width 16 height 16
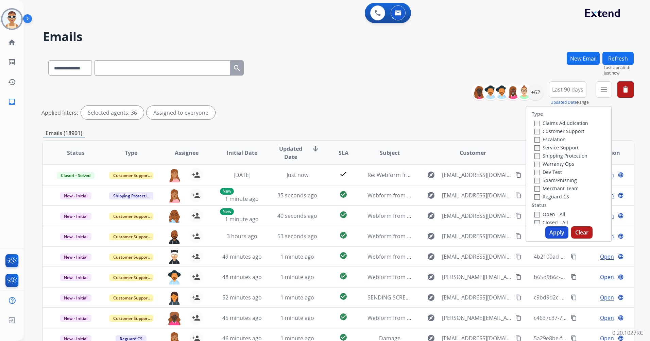
click at [566, 132] on label "Customer Support" at bounding box center [560, 131] width 50 height 6
click at [565, 154] on label "Shipping Protection" at bounding box center [561, 155] width 53 height 6
click at [552, 199] on label "Reguard CS" at bounding box center [552, 196] width 35 height 6
click at [557, 138] on label "New - Reply" at bounding box center [552, 136] width 35 height 6
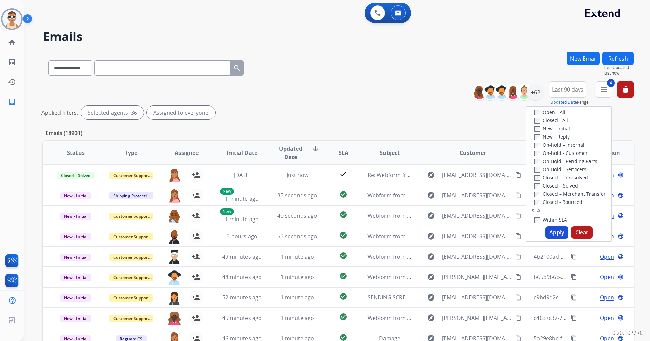
drag, startPoint x: 556, startPoint y: 230, endPoint x: 521, endPoint y: 198, distance: 47.0
click at [556, 230] on button "Apply" at bounding box center [557, 232] width 23 height 12
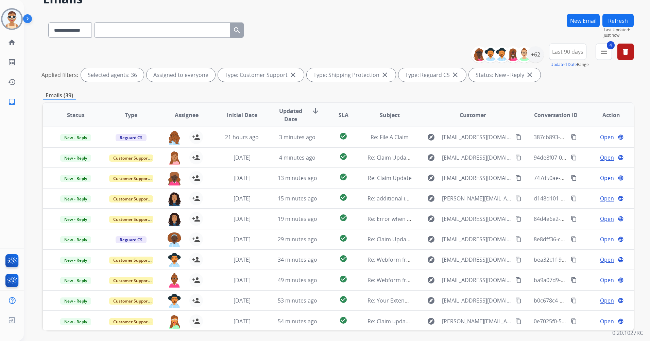
scroll to position [63, 0]
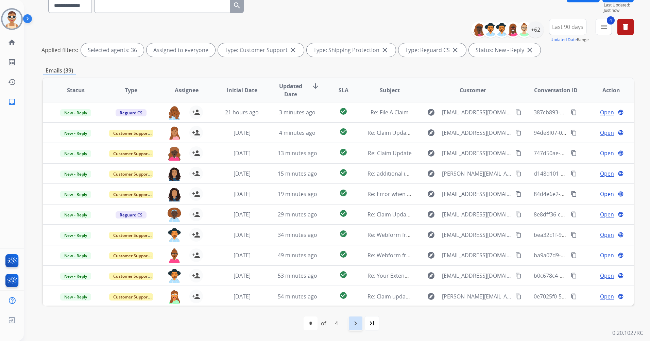
click at [361, 326] on div "navigate_next" at bounding box center [355, 323] width 15 height 15
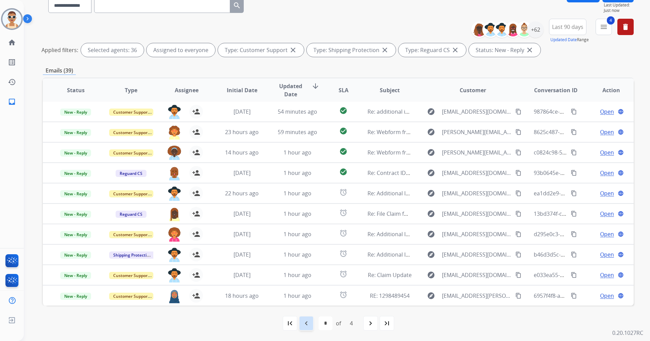
click at [309, 323] on mat-icon "navigate_before" at bounding box center [306, 323] width 8 height 8
select select "*"
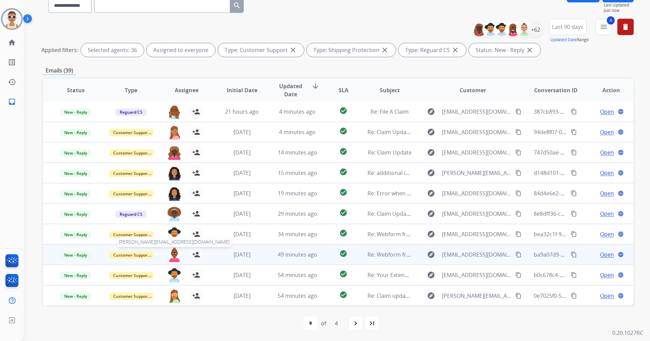
click at [171, 253] on img at bounding box center [175, 255] width 14 height 14
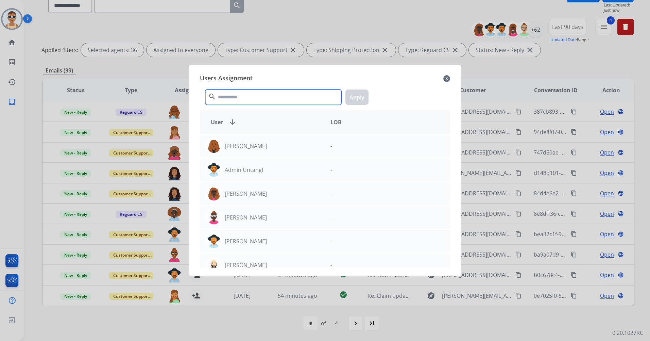
click at [236, 98] on input "text" at bounding box center [273, 96] width 136 height 15
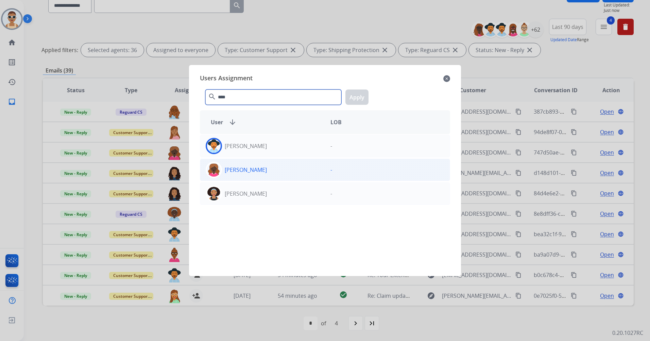
type input "****"
click at [262, 163] on div "[PERSON_NAME]" at bounding box center [262, 170] width 125 height 16
click at [354, 100] on button "Apply" at bounding box center [357, 96] width 23 height 15
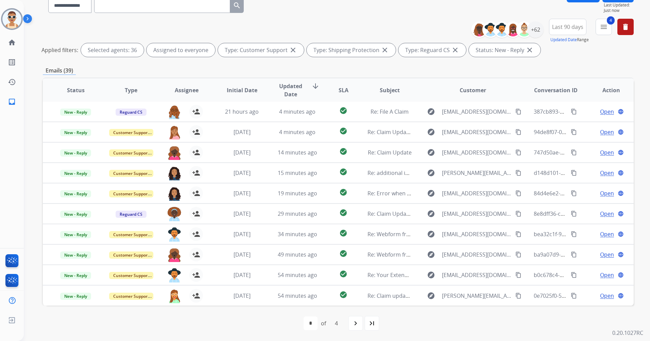
drag, startPoint x: 176, startPoint y: 207, endPoint x: 155, endPoint y: 313, distance: 108.6
click at [155, 317] on div "first_page navigate_before * * * * of 4 navigate_next last_page" at bounding box center [338, 323] width 591 height 14
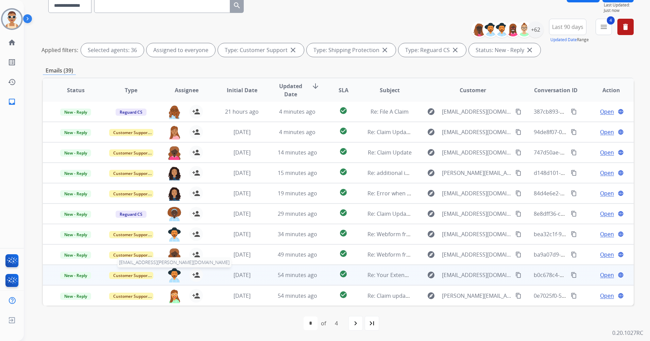
click at [173, 275] on img at bounding box center [175, 275] width 14 height 14
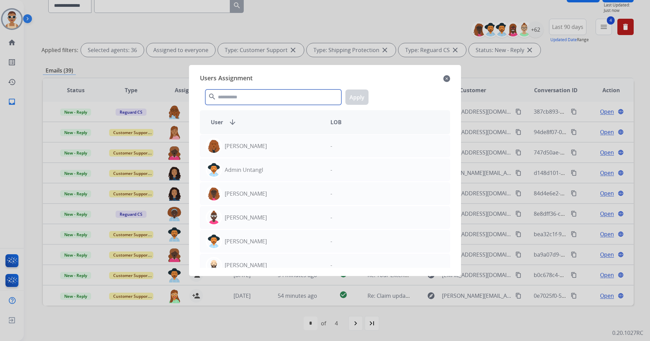
click at [239, 98] on input "text" at bounding box center [273, 96] width 136 height 15
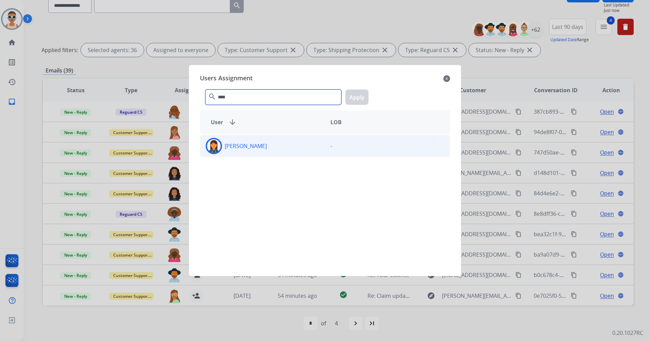
type input "****"
click at [274, 155] on div "[PERSON_NAME] -" at bounding box center [325, 146] width 250 height 22
click at [359, 100] on button "Apply" at bounding box center [357, 96] width 23 height 15
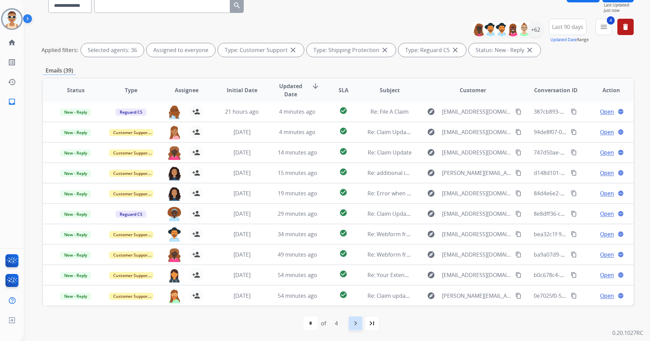
click at [358, 318] on div "navigate_next" at bounding box center [355, 323] width 15 height 15
select select "*"
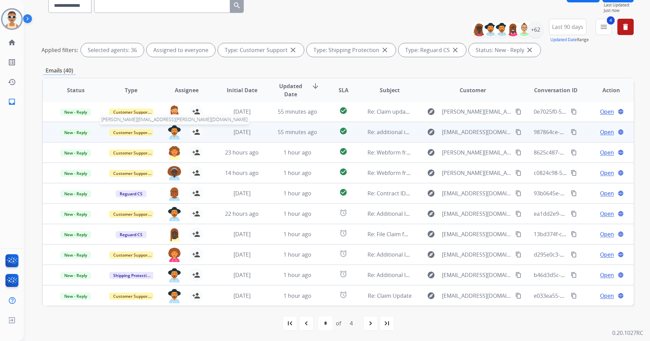
click at [171, 131] on img at bounding box center [175, 132] width 14 height 14
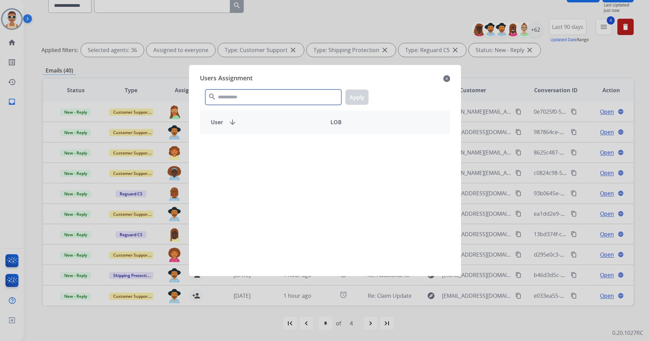
click at [252, 99] on input "text" at bounding box center [273, 96] width 136 height 15
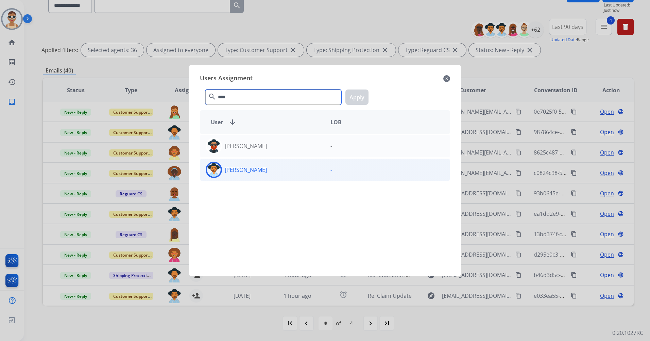
type input "****"
click at [282, 175] on div "[PERSON_NAME]" at bounding box center [262, 170] width 125 height 16
click at [366, 96] on button "Apply" at bounding box center [357, 96] width 23 height 15
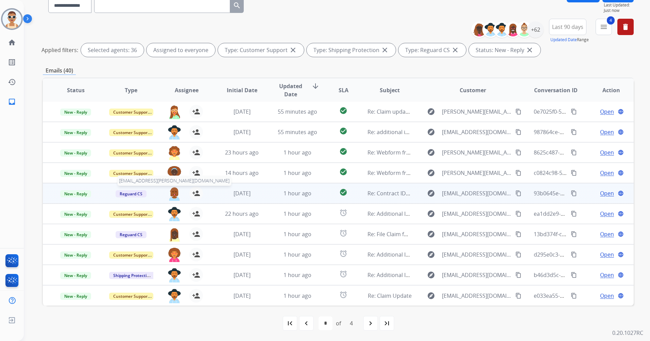
click at [168, 191] on img at bounding box center [175, 193] width 14 height 14
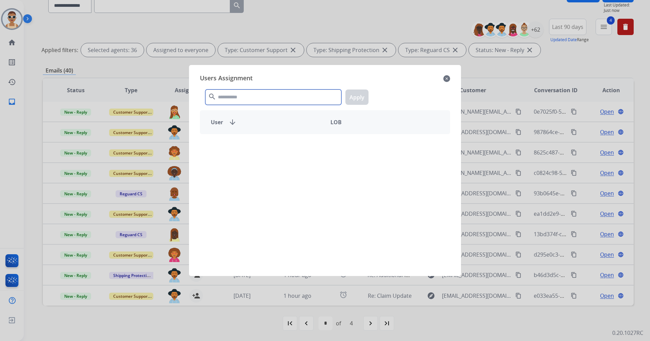
click at [266, 96] on input "text" at bounding box center [273, 96] width 136 height 15
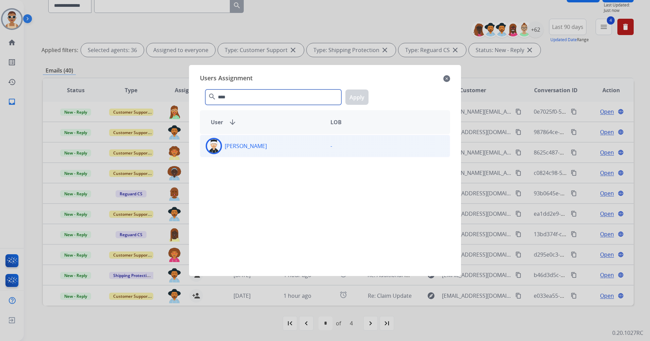
type input "****"
click at [283, 147] on div "[PERSON_NAME]" at bounding box center [262, 146] width 125 height 16
click at [353, 94] on button "Apply" at bounding box center [357, 96] width 23 height 15
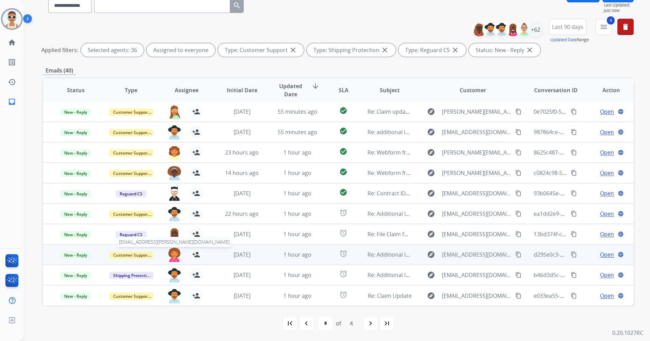
click at [171, 253] on img at bounding box center [175, 255] width 14 height 14
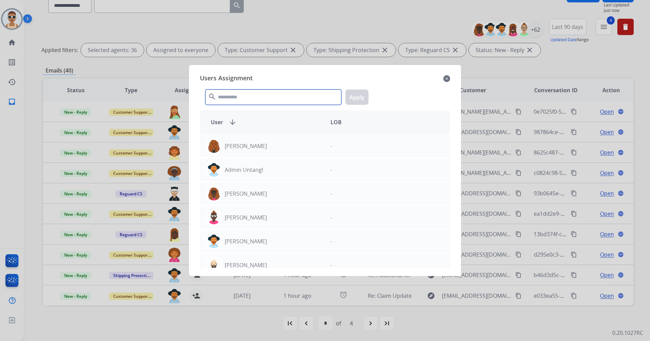
click at [223, 101] on input "text" at bounding box center [273, 96] width 136 height 15
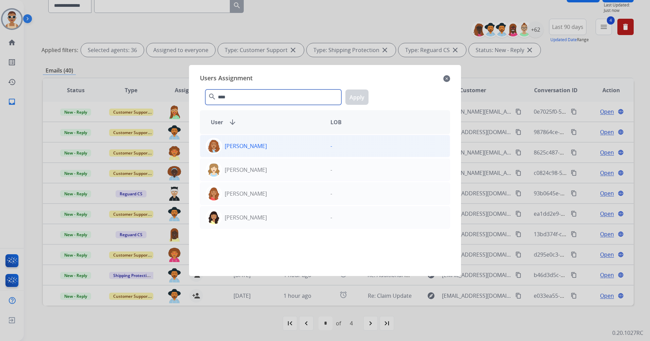
type input "****"
click at [257, 147] on p "[PERSON_NAME]" at bounding box center [246, 146] width 42 height 8
click at [357, 100] on button "Apply" at bounding box center [357, 96] width 23 height 15
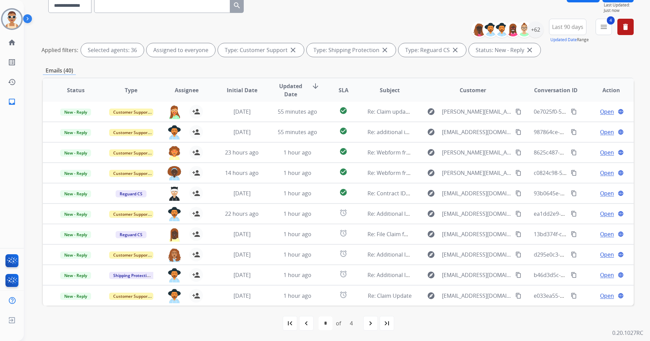
click at [373, 320] on mat-icon "navigate_next" at bounding box center [371, 323] width 8 height 8
select select "*"
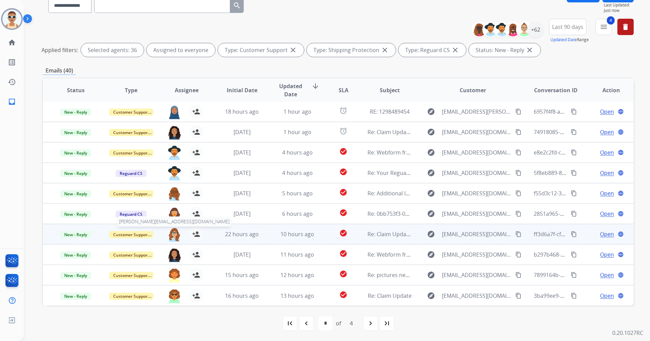
click at [175, 232] on img at bounding box center [175, 234] width 14 height 14
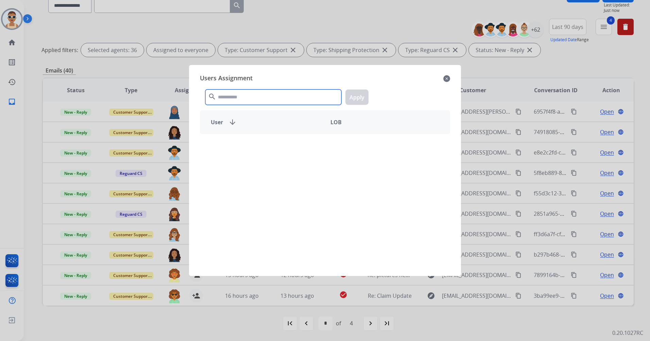
click at [269, 101] on input "text" at bounding box center [273, 96] width 136 height 15
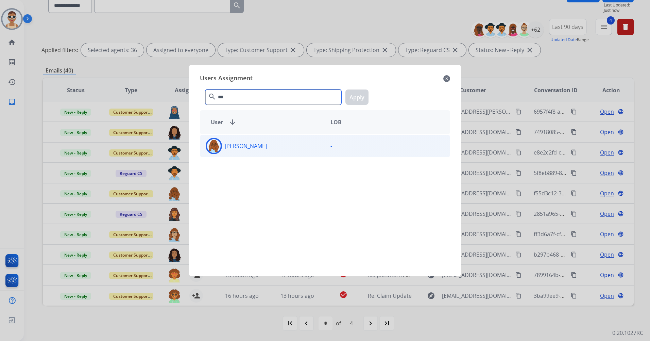
type input "***"
click at [268, 154] on div "[PERSON_NAME]" at bounding box center [262, 146] width 125 height 16
click at [360, 94] on button "Apply" at bounding box center [357, 96] width 23 height 15
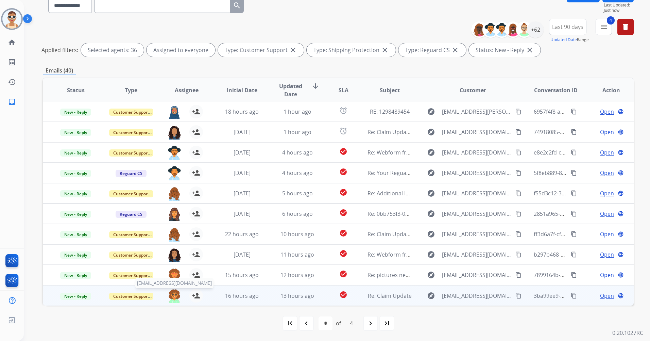
click at [175, 296] on img at bounding box center [175, 296] width 14 height 14
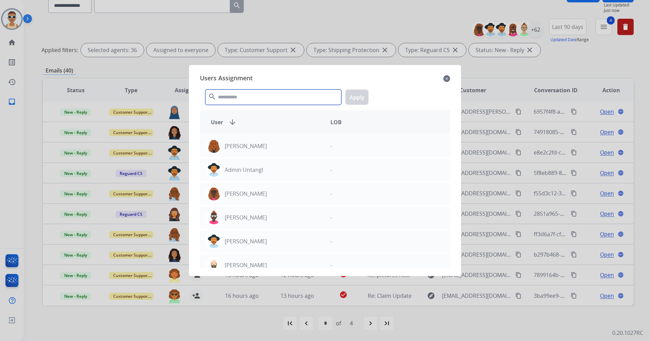
click at [236, 96] on input "text" at bounding box center [273, 96] width 136 height 15
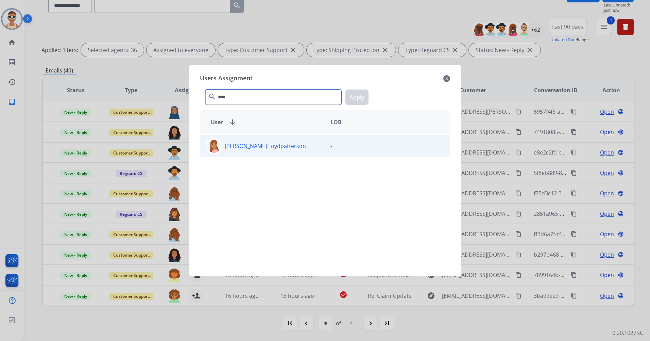
type input "****"
click at [262, 140] on div "[PERSON_NAME] Loydpatterson" at bounding box center [262, 146] width 125 height 16
click at [351, 101] on button "Apply" at bounding box center [357, 96] width 23 height 15
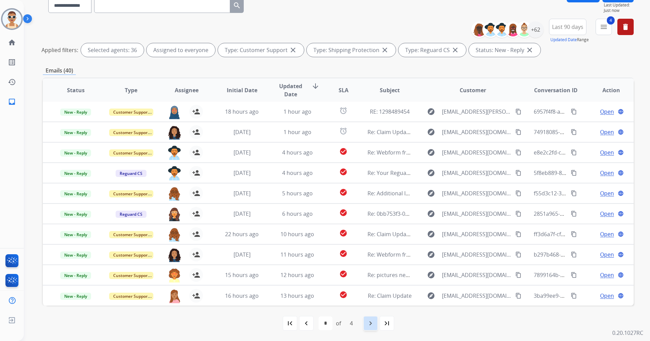
click at [374, 324] on mat-icon "navigate_next" at bounding box center [371, 323] width 8 height 8
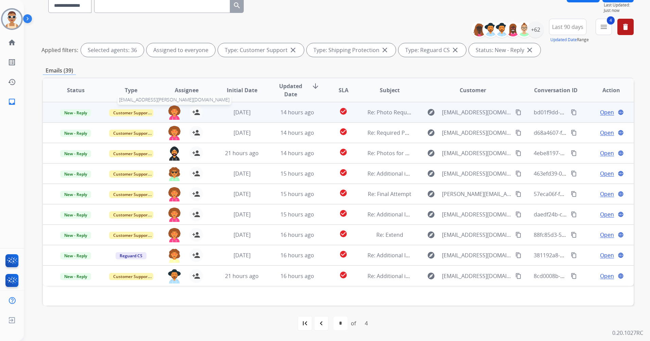
click at [176, 111] on img at bounding box center [175, 112] width 14 height 14
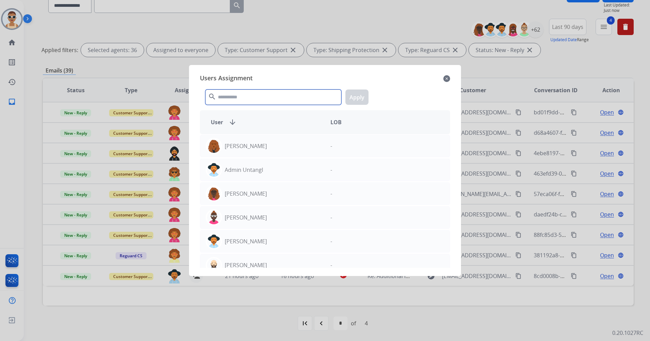
click at [243, 95] on input "text" at bounding box center [273, 96] width 136 height 15
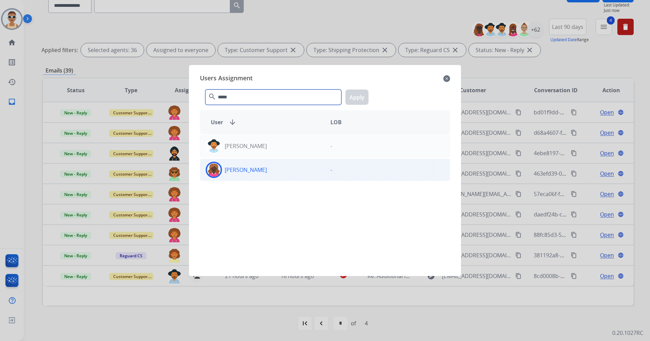
type input "*****"
click at [264, 177] on div "[PERSON_NAME]" at bounding box center [262, 170] width 125 height 16
click at [363, 97] on button "Apply" at bounding box center [357, 96] width 23 height 15
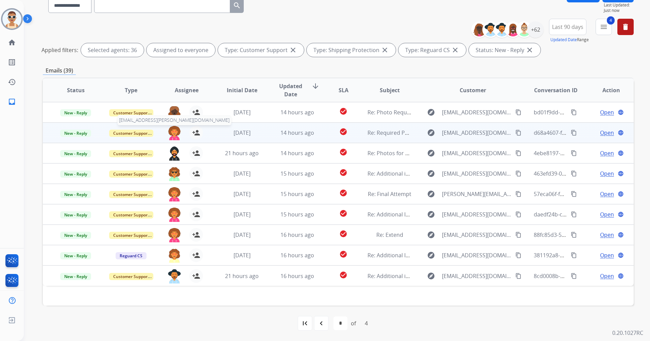
click at [176, 130] on img at bounding box center [175, 133] width 14 height 14
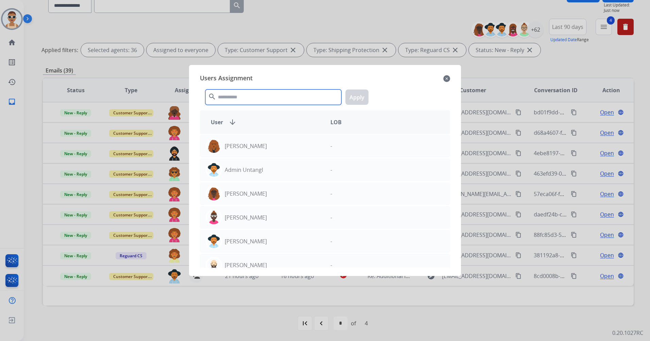
click at [233, 103] on input "text" at bounding box center [273, 96] width 136 height 15
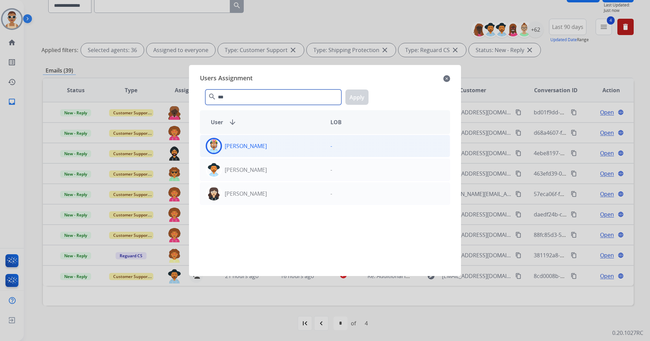
type input "***"
click at [257, 149] on div "[PERSON_NAME]" at bounding box center [262, 146] width 125 height 16
drag, startPoint x: 353, startPoint y: 97, endPoint x: 360, endPoint y: 99, distance: 7.1
click at [356, 99] on button "Apply" at bounding box center [357, 96] width 23 height 15
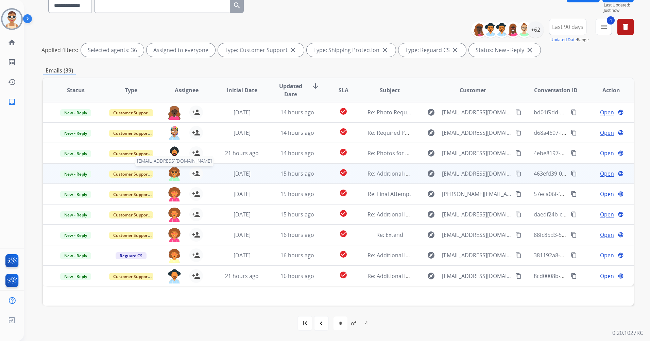
click at [172, 174] on img at bounding box center [175, 174] width 14 height 14
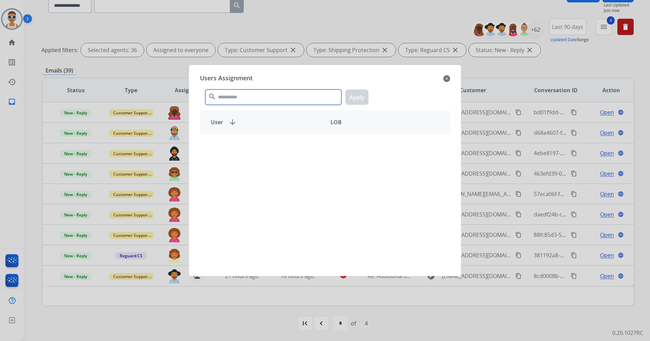
click at [234, 99] on input "text" at bounding box center [273, 96] width 136 height 15
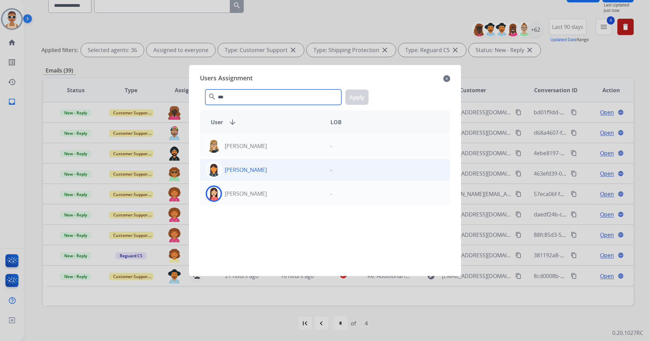
type input "***"
click at [274, 176] on div "[PERSON_NAME]" at bounding box center [262, 170] width 125 height 16
click at [363, 94] on button "Apply" at bounding box center [357, 96] width 23 height 15
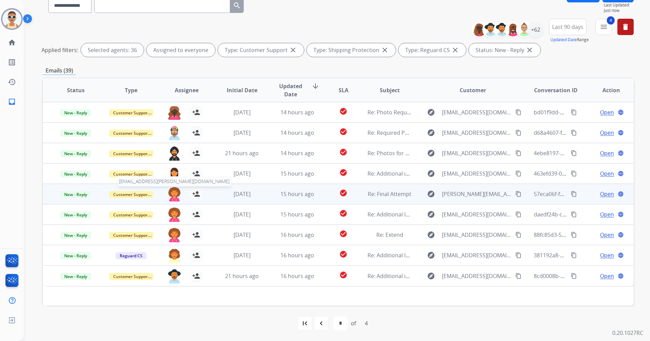
click at [177, 193] on img at bounding box center [175, 194] width 14 height 14
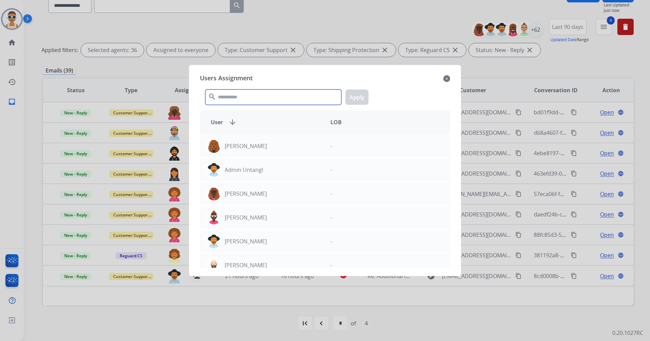
click at [255, 96] on input "text" at bounding box center [273, 96] width 136 height 15
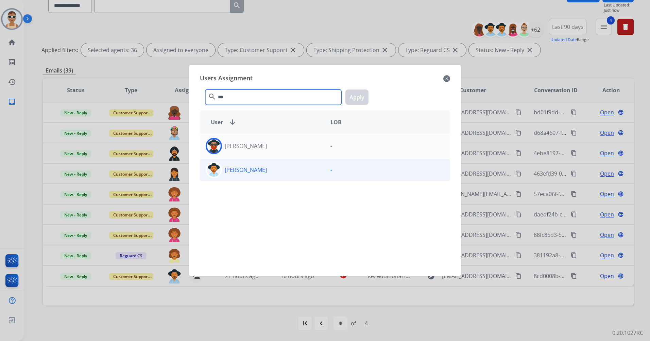
type input "***"
click at [266, 171] on div "[PERSON_NAME]" at bounding box center [262, 170] width 125 height 16
click at [359, 99] on button "Apply" at bounding box center [357, 96] width 23 height 15
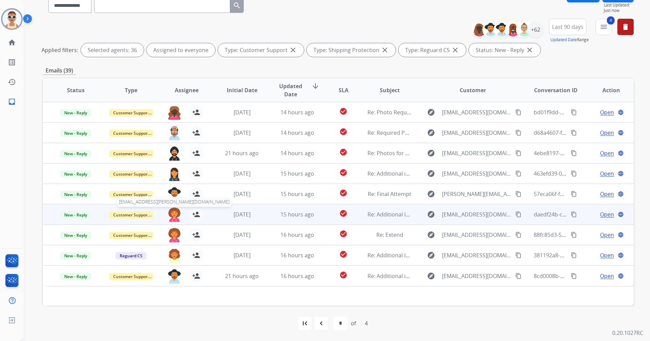
click at [172, 211] on img at bounding box center [175, 215] width 14 height 14
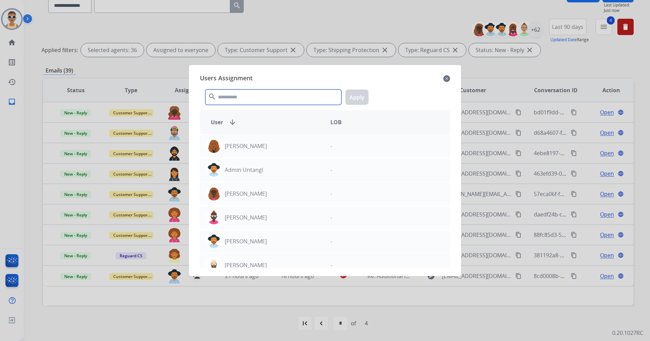
click at [265, 92] on input "text" at bounding box center [273, 96] width 136 height 15
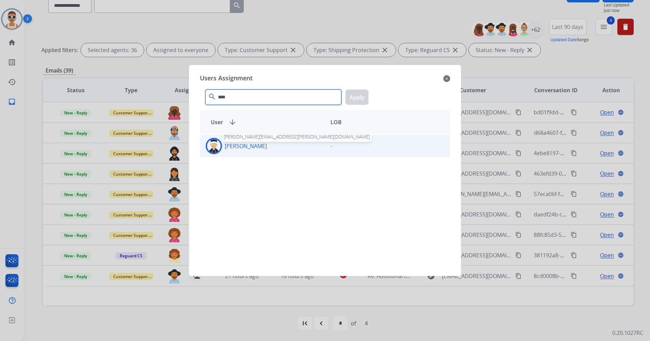
type input "****"
click at [260, 144] on p "[PERSON_NAME]" at bounding box center [246, 146] width 42 height 8
click at [356, 100] on button "Apply" at bounding box center [357, 96] width 23 height 15
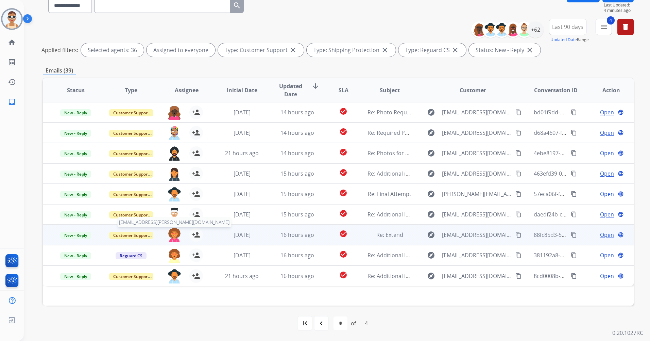
click at [171, 233] on img at bounding box center [175, 235] width 14 height 14
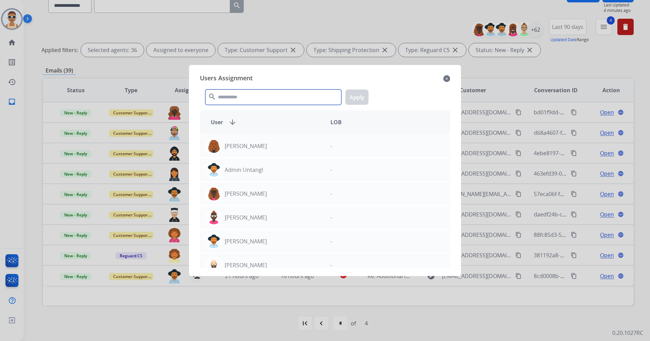
click at [235, 97] on input "text" at bounding box center [273, 96] width 136 height 15
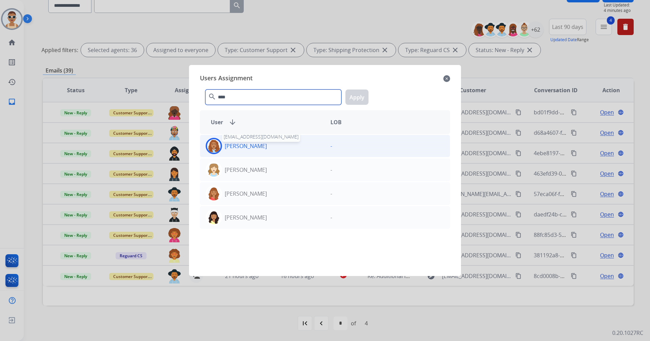
type input "****"
click at [247, 147] on p "[PERSON_NAME]" at bounding box center [246, 146] width 42 height 8
click at [360, 94] on button "Apply" at bounding box center [357, 96] width 23 height 15
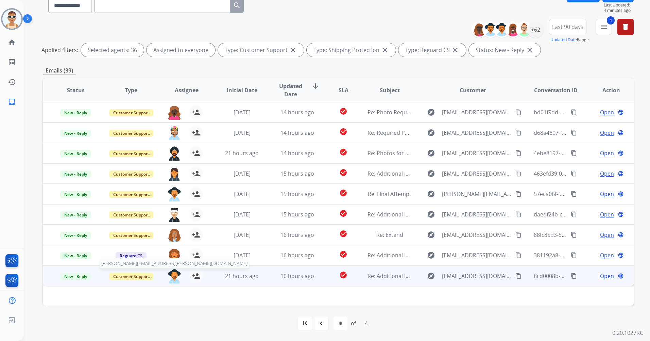
click at [173, 277] on img at bounding box center [175, 276] width 14 height 14
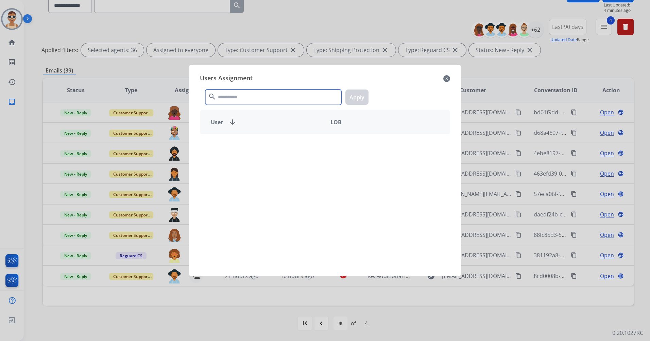
click at [242, 98] on input "text" at bounding box center [273, 96] width 136 height 15
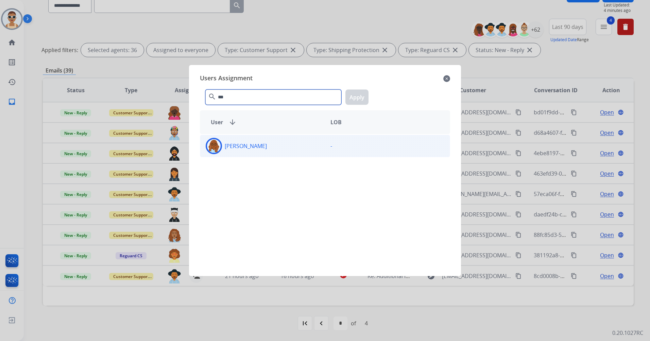
type input "***"
click at [274, 148] on div "[PERSON_NAME]" at bounding box center [262, 146] width 125 height 16
click at [361, 92] on button "Apply" at bounding box center [357, 96] width 23 height 15
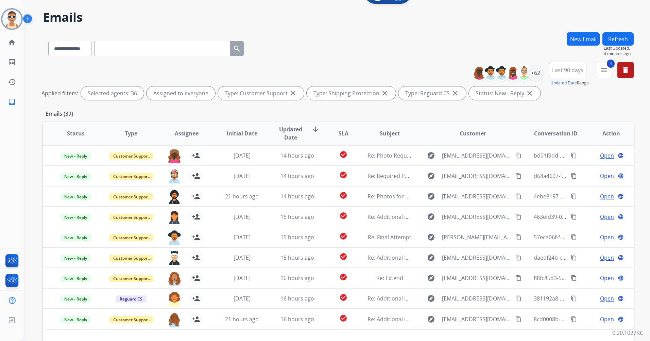
scroll to position [0, 0]
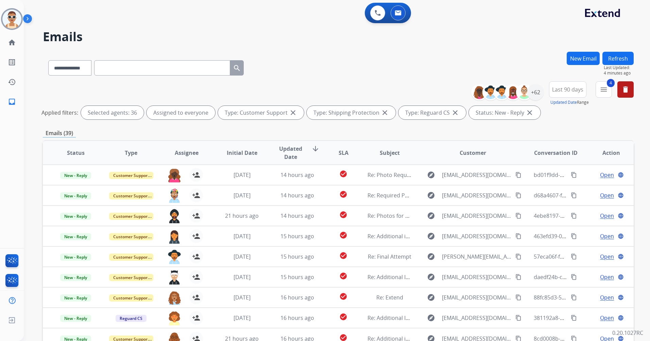
click at [629, 52] on button "Refresh" at bounding box center [618, 58] width 31 height 13
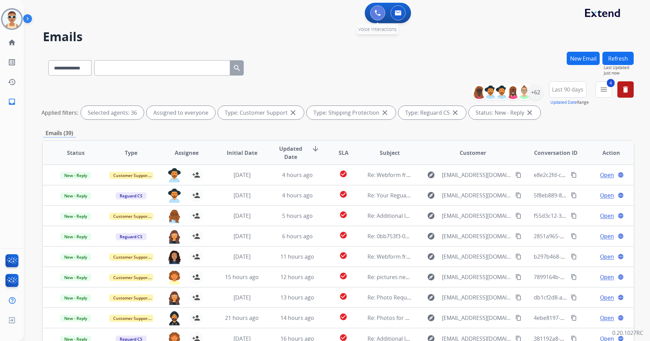
click at [376, 11] on img at bounding box center [378, 13] width 6 height 6
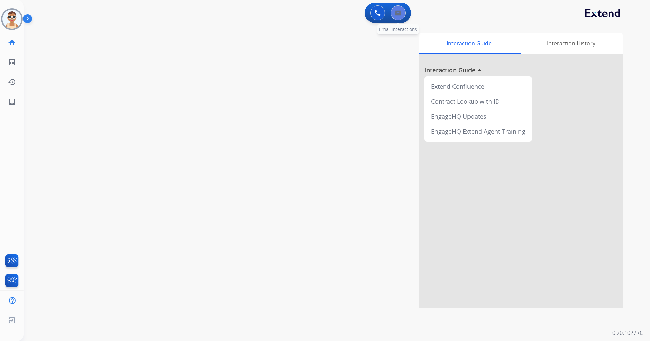
click at [396, 14] on img at bounding box center [398, 12] width 7 height 5
